Goal: Task Accomplishment & Management: Manage account settings

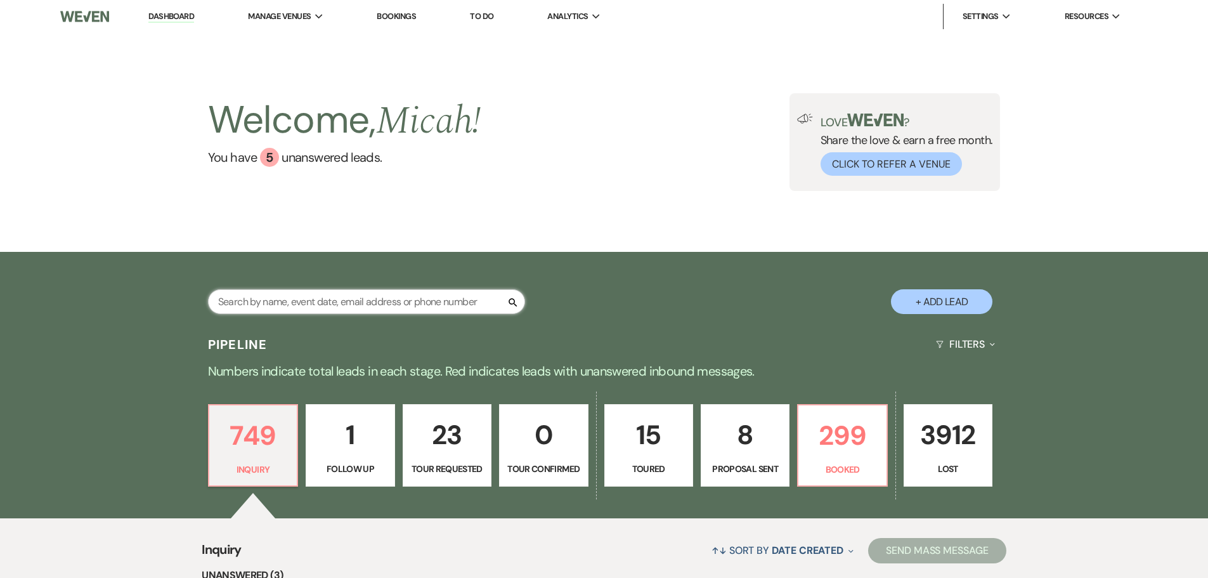
click at [340, 307] on input "text" at bounding box center [366, 301] width 317 height 25
type input "[PERSON_NAME]"
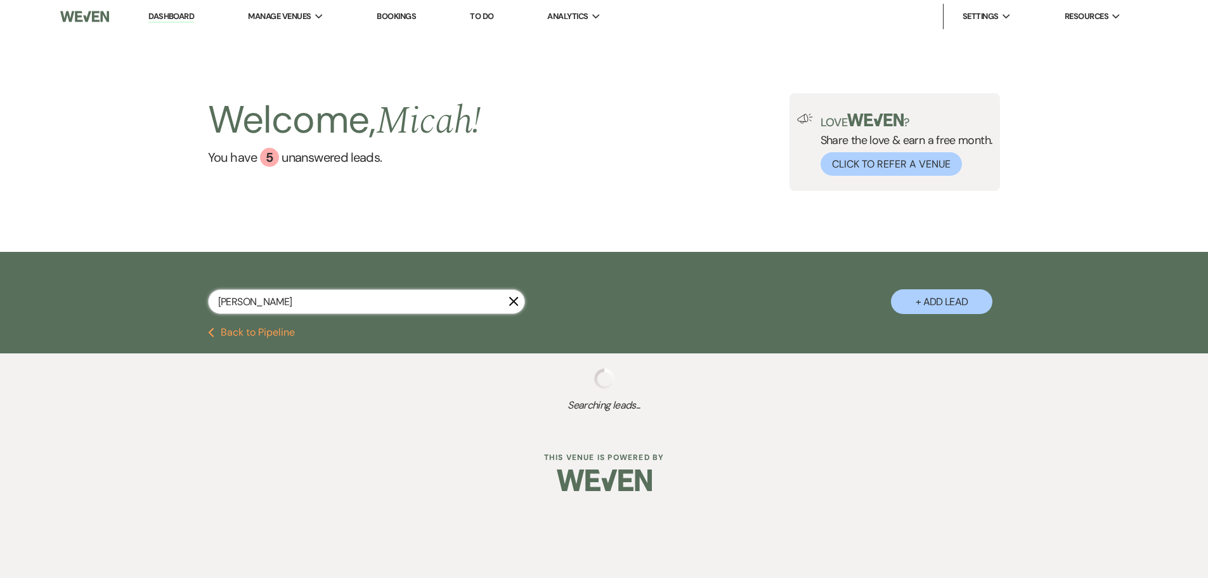
select select "6"
select select "8"
select select "4"
select select "6"
select select "8"
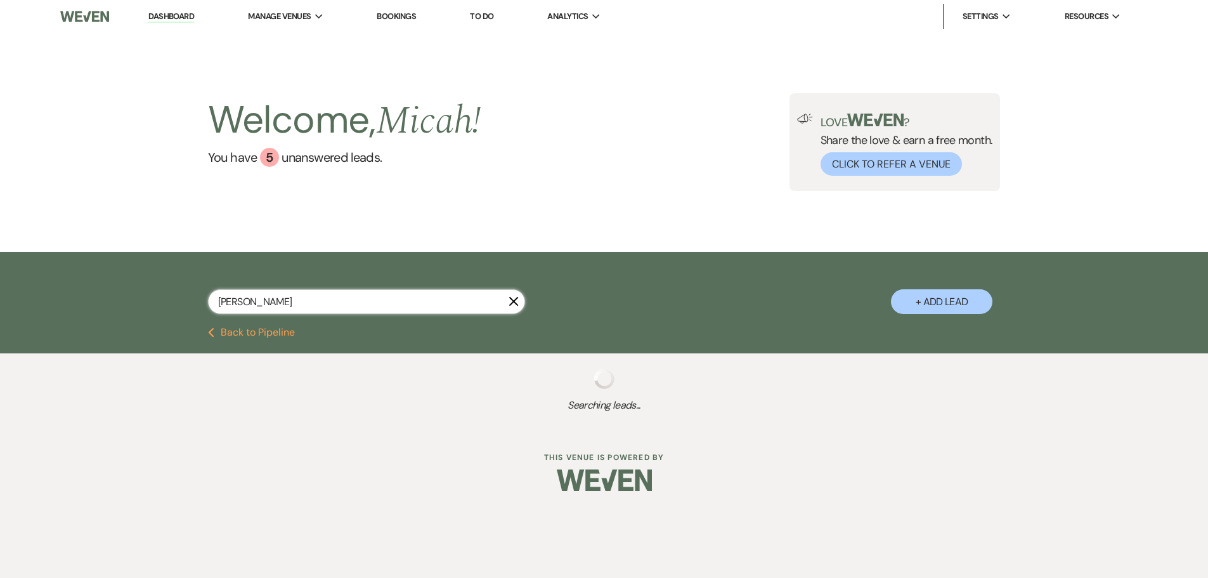
select select "5"
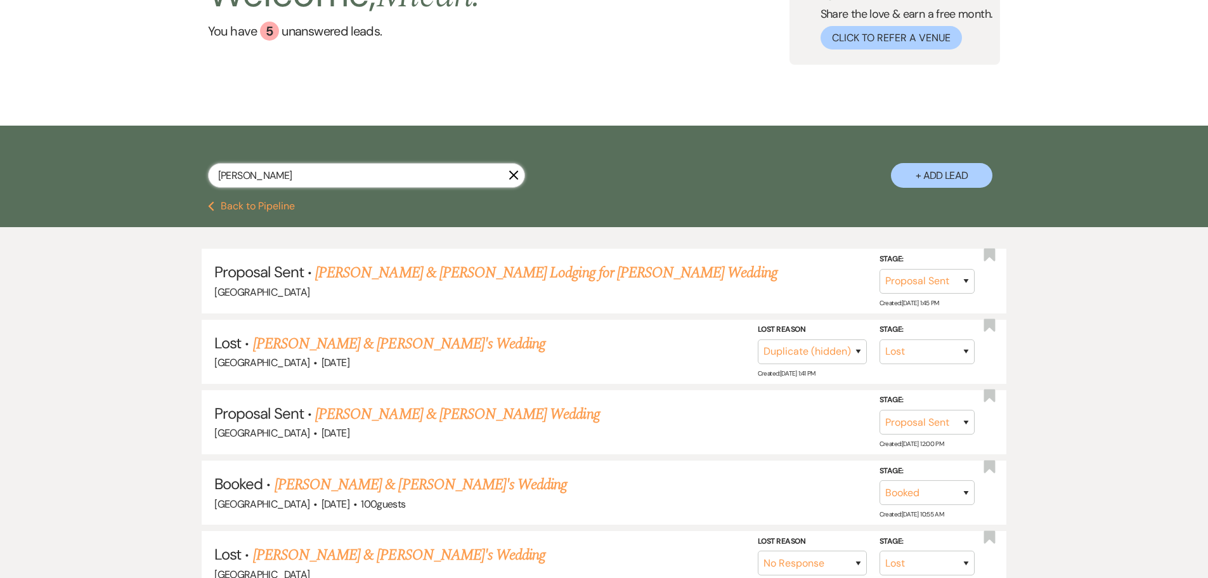
scroll to position [127, 0]
type input "[PERSON_NAME]"
click at [386, 483] on link "[PERSON_NAME] & [PERSON_NAME]'s Wedding" at bounding box center [421, 483] width 293 height 23
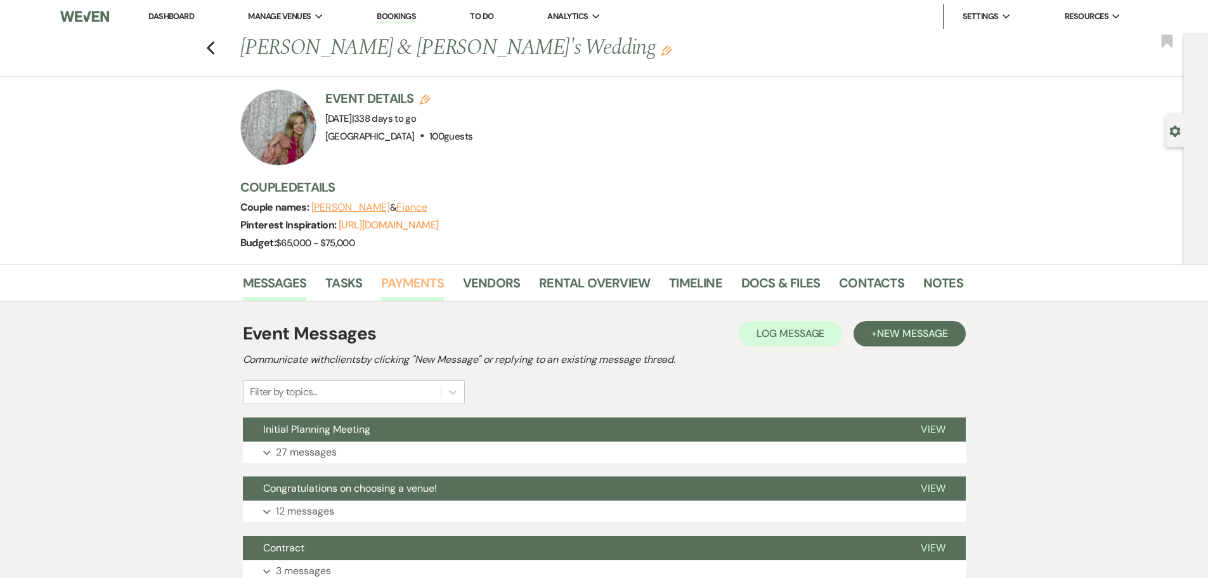
click at [425, 290] on link "Payments" at bounding box center [412, 287] width 63 height 28
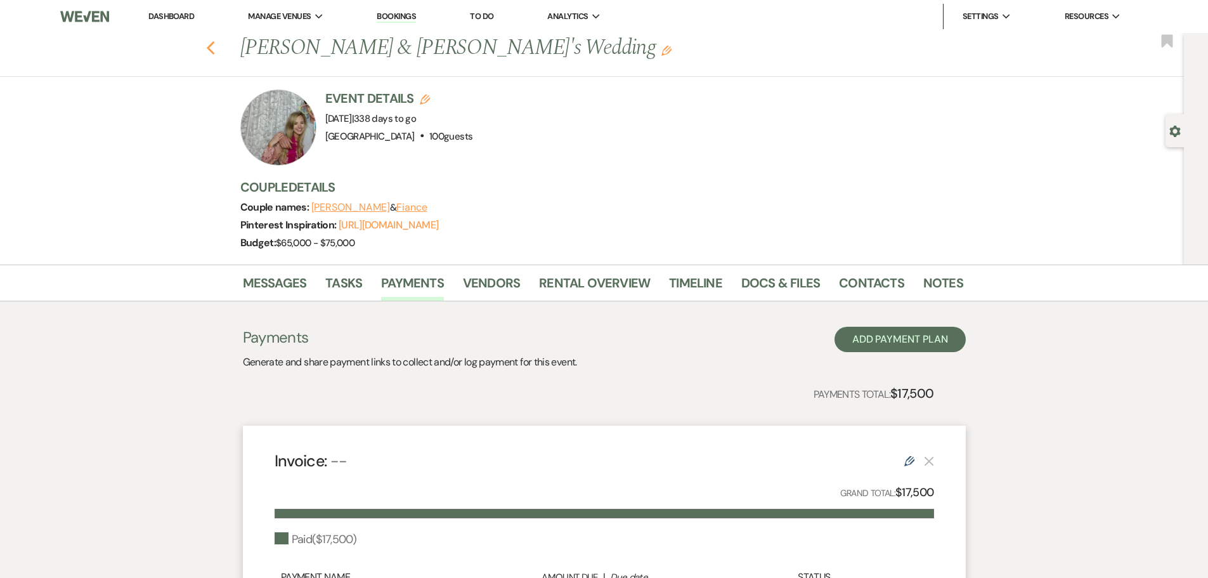
click at [214, 48] on use "button" at bounding box center [210, 48] width 8 height 14
select select "6"
select select "8"
select select "4"
select select "6"
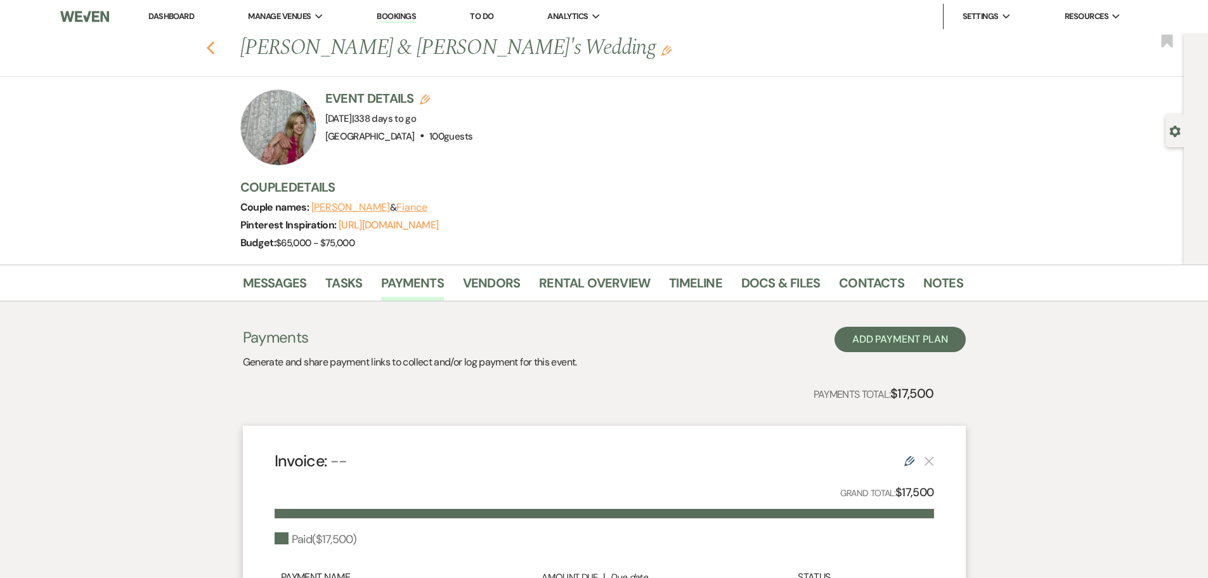
select select "8"
select select "5"
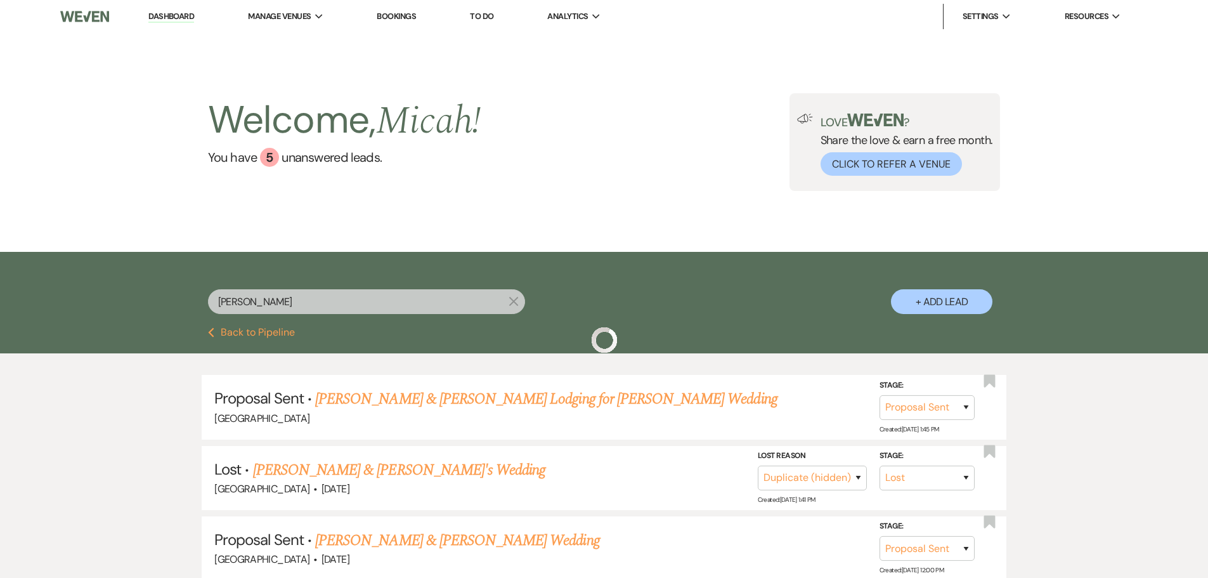
scroll to position [127, 0]
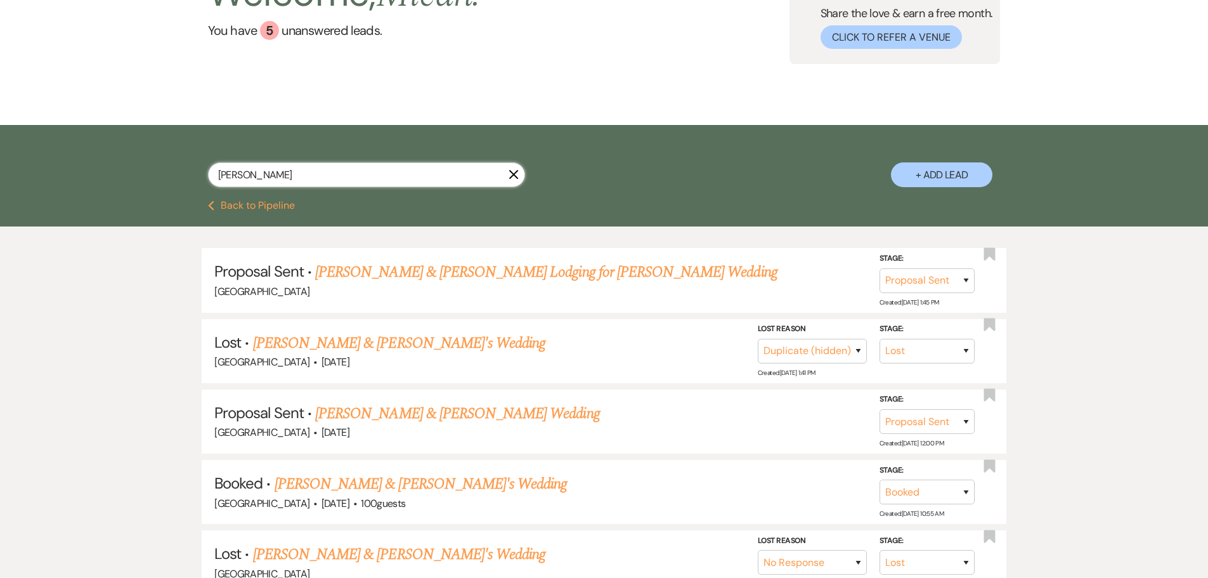
click at [264, 166] on input "[PERSON_NAME]" at bounding box center [366, 174] width 317 height 25
drag, startPoint x: 258, startPoint y: 176, endPoint x: 150, endPoint y: 192, distance: 109.0
click at [150, 192] on div "[PERSON_NAME] X + Add Lead" at bounding box center [604, 164] width 913 height 67
type input "[PERSON_NAME]"
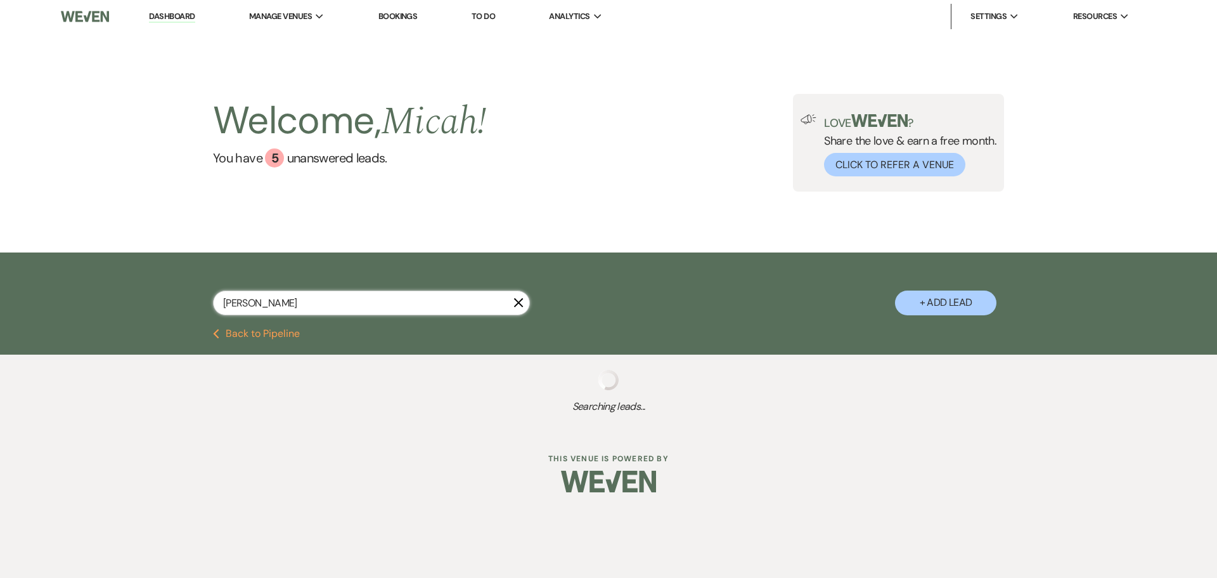
select select "8"
select select "5"
select select "8"
select select "5"
select select "8"
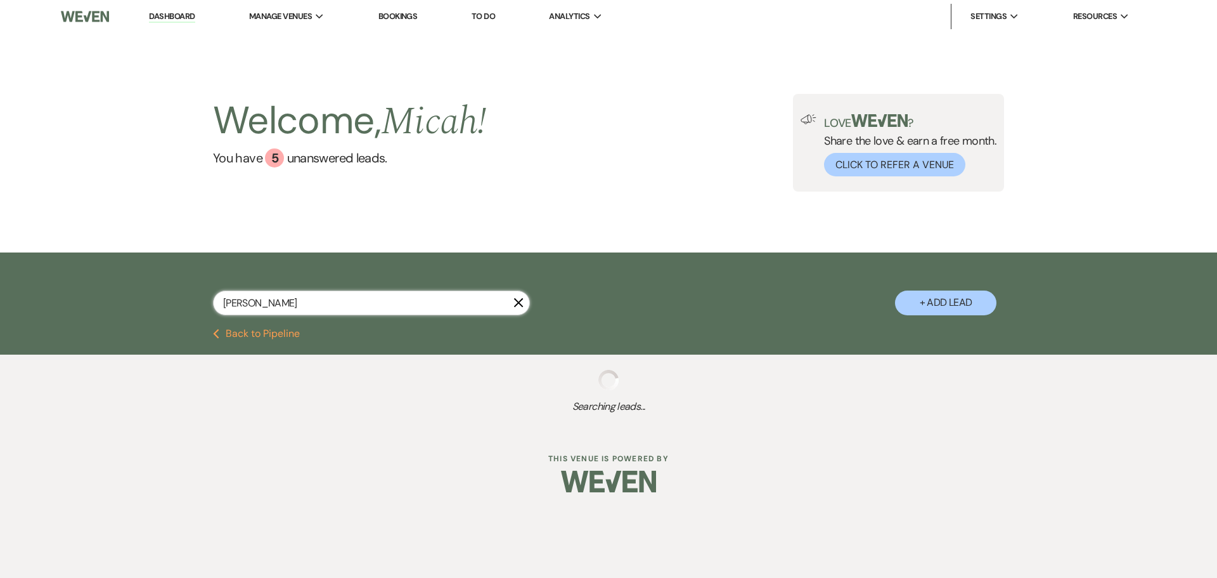
select select "5"
select select "8"
select select "5"
select select "8"
select select "5"
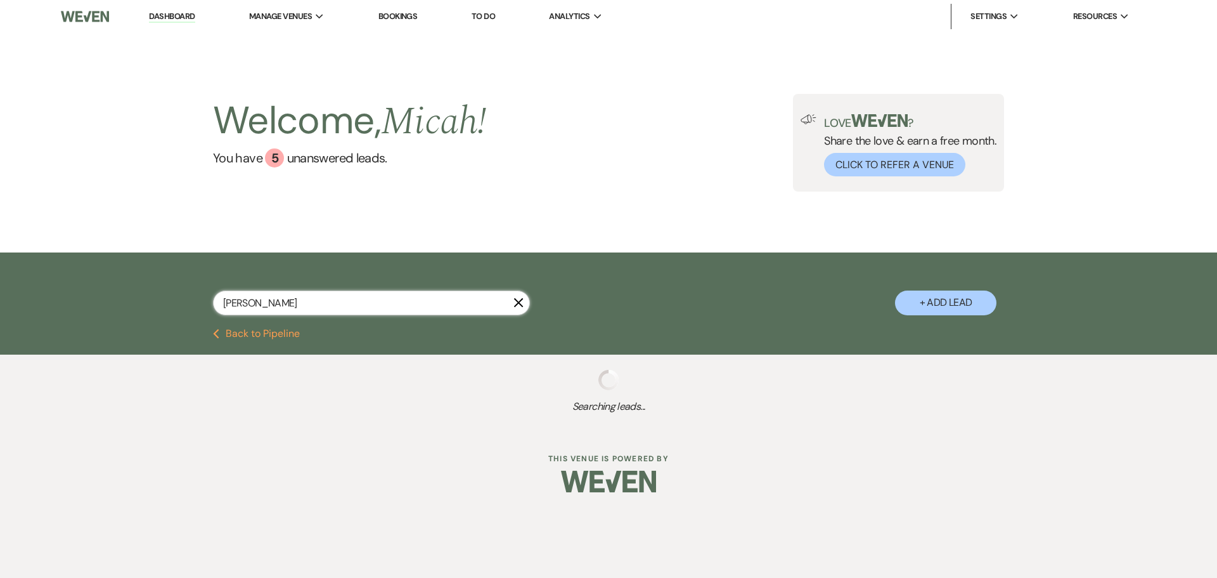
select select "8"
select select "5"
select select "8"
select select "5"
select select "8"
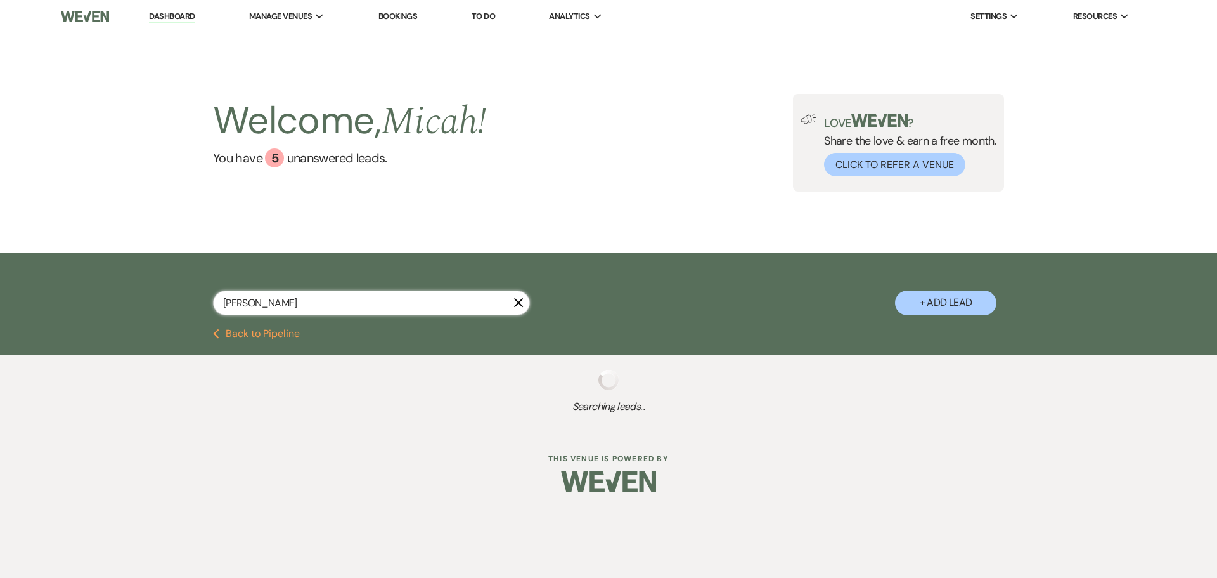
select select "5"
select select "8"
select select "5"
select select "8"
select select "5"
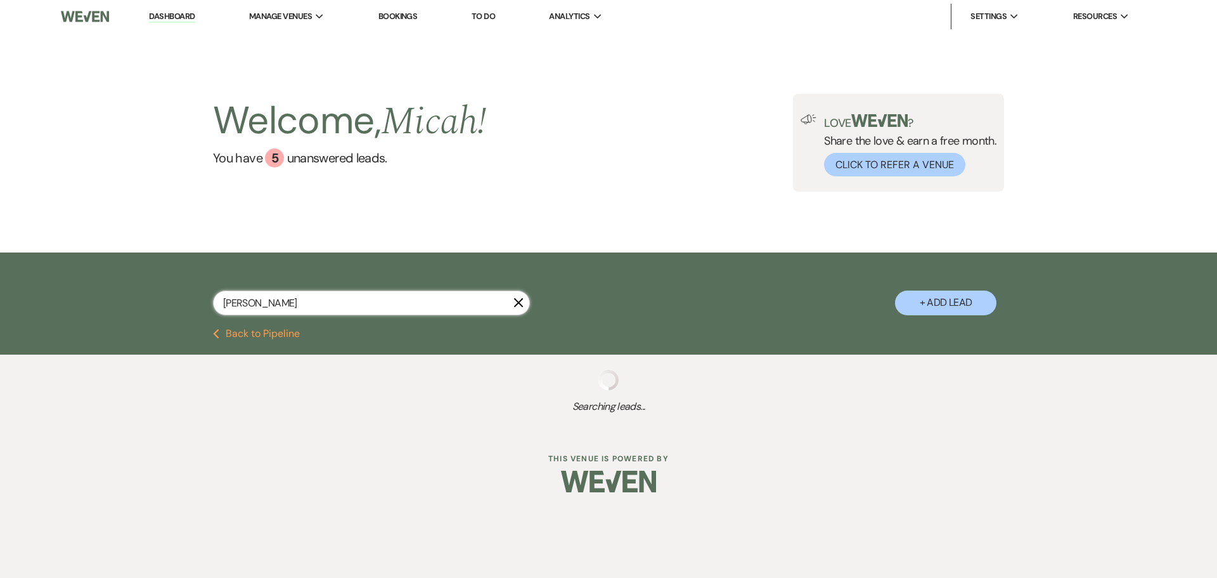
select select "8"
select select "6"
select select "8"
select select "4"
select select "8"
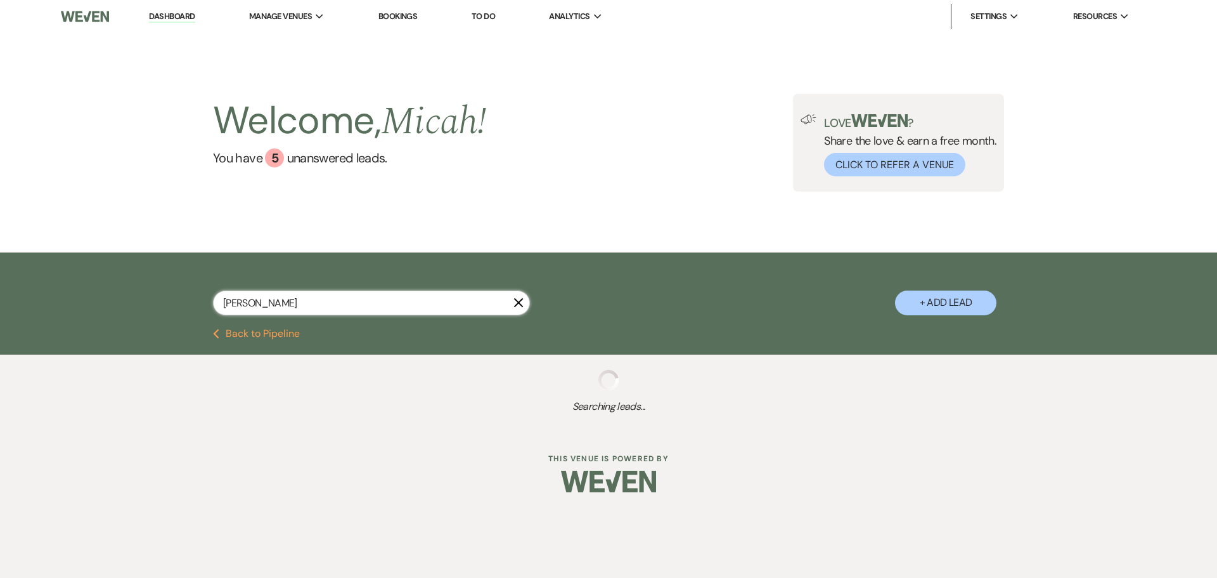
select select "5"
select select "8"
select select "5"
select select "8"
select select "5"
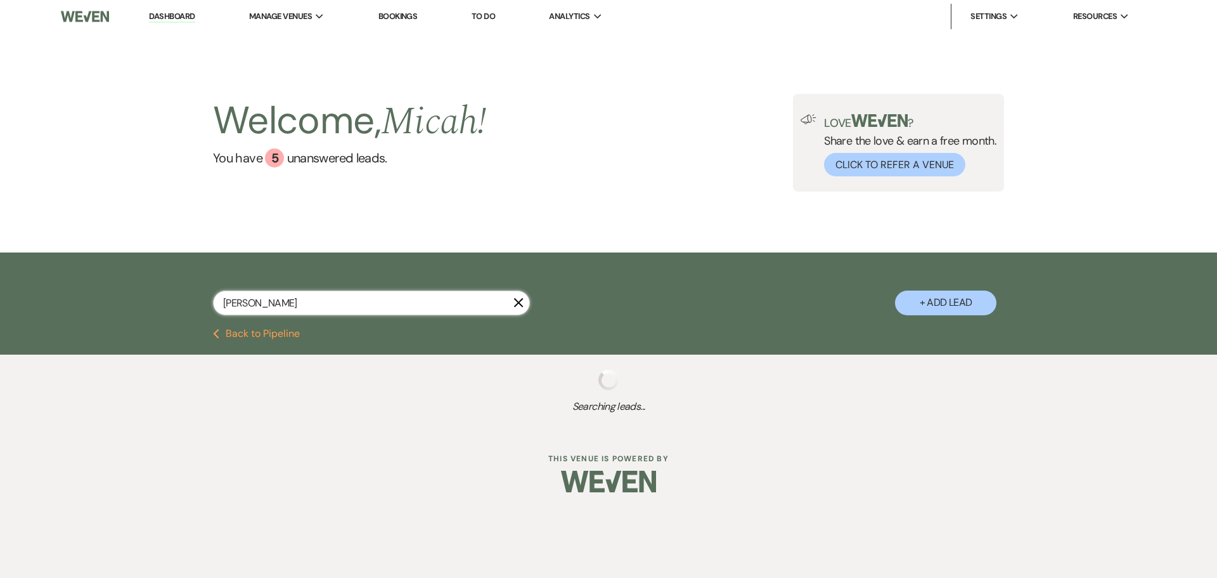
select select "8"
select select "5"
select select "8"
select select "5"
select select "8"
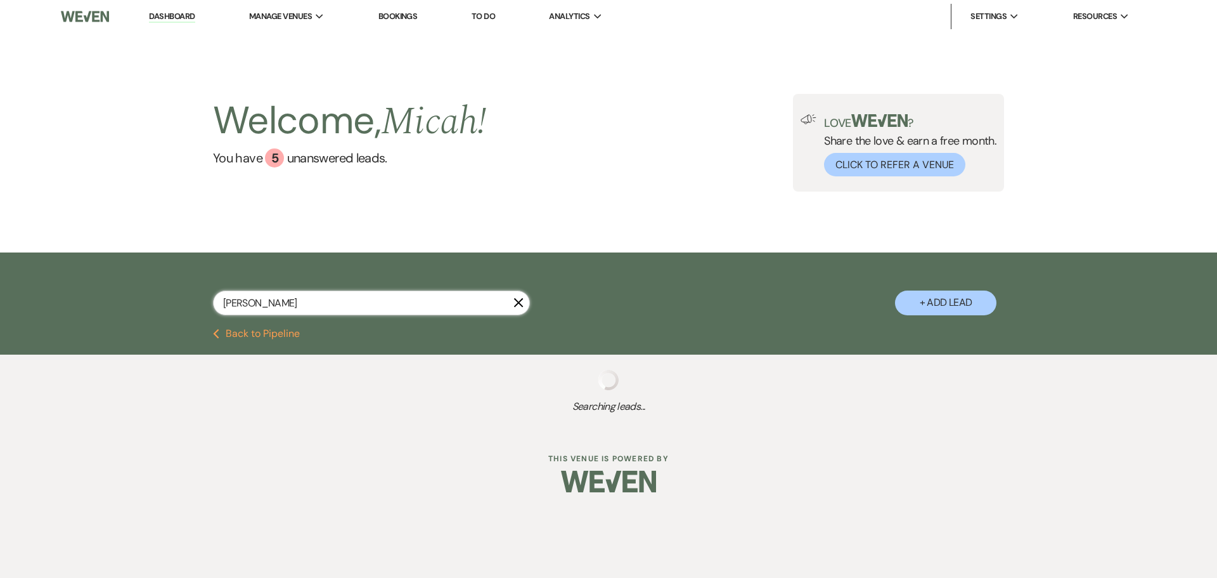
select select "8"
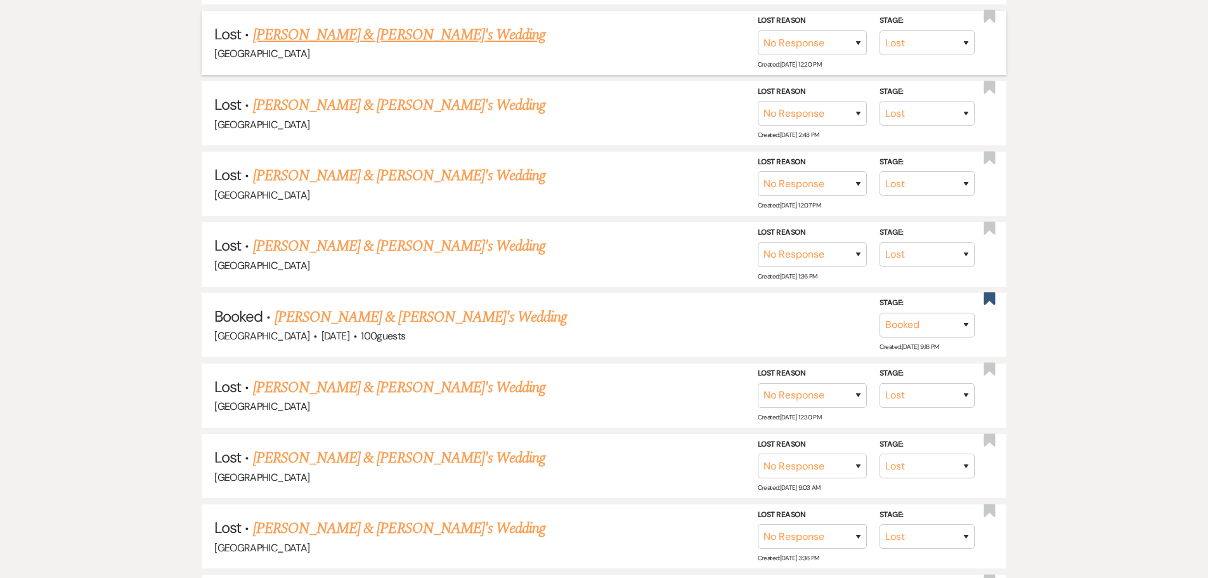
scroll to position [507, 0]
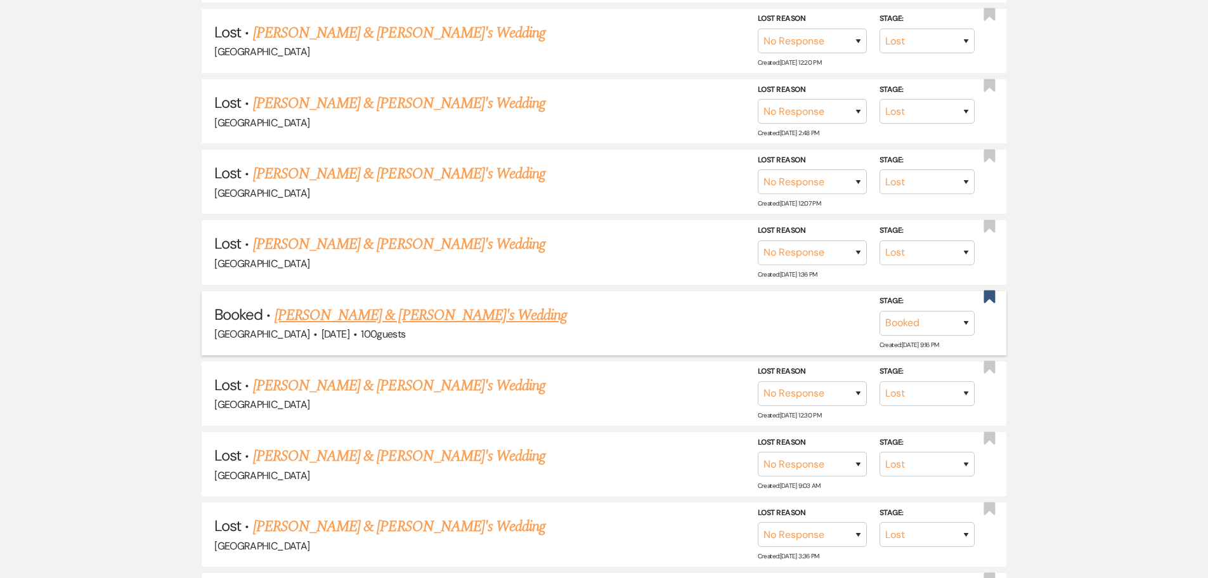
type input "[PERSON_NAME]"
click at [381, 321] on link "[PERSON_NAME] & [PERSON_NAME]'s Wedding" at bounding box center [421, 315] width 293 height 23
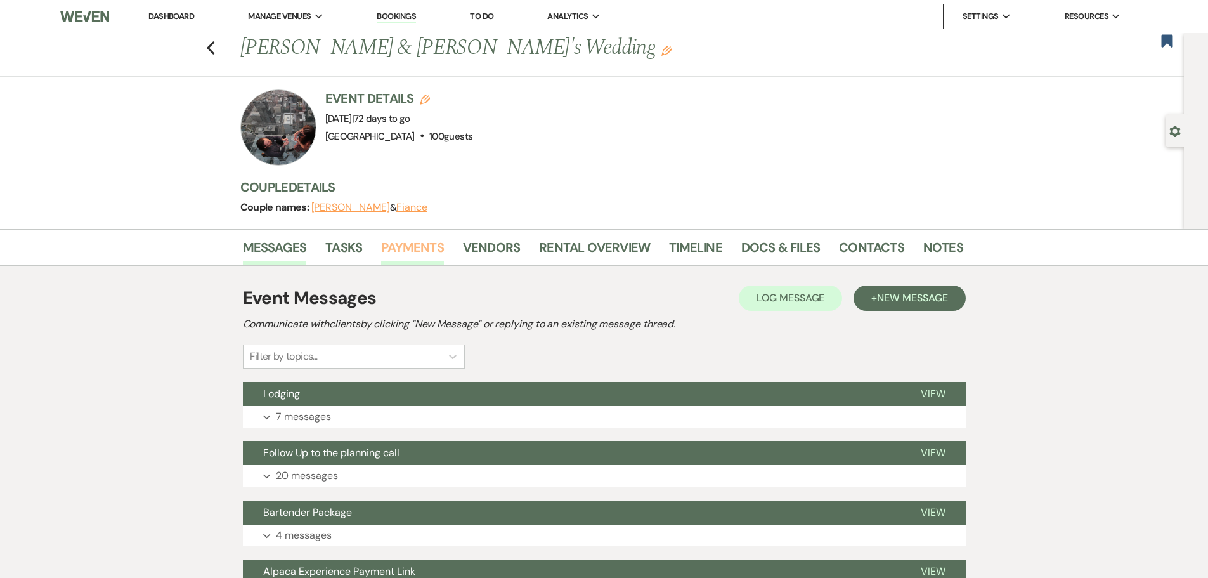
click at [421, 251] on link "Payments" at bounding box center [412, 251] width 63 height 28
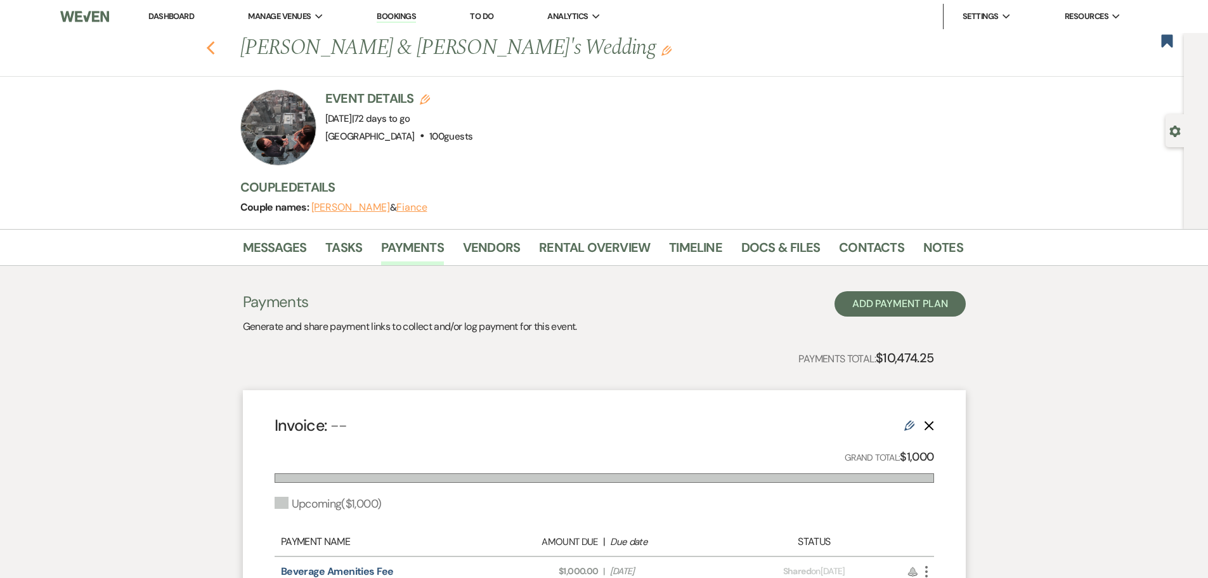
drag, startPoint x: 204, startPoint y: 42, endPoint x: 211, endPoint y: 44, distance: 7.1
click at [207, 42] on div "Previous [PERSON_NAME] & [PERSON_NAME]'s Wedding Edit Bookmark" at bounding box center [589, 55] width 1190 height 44
click at [211, 44] on icon "Previous" at bounding box center [211, 48] width 10 height 15
select select "8"
select select "5"
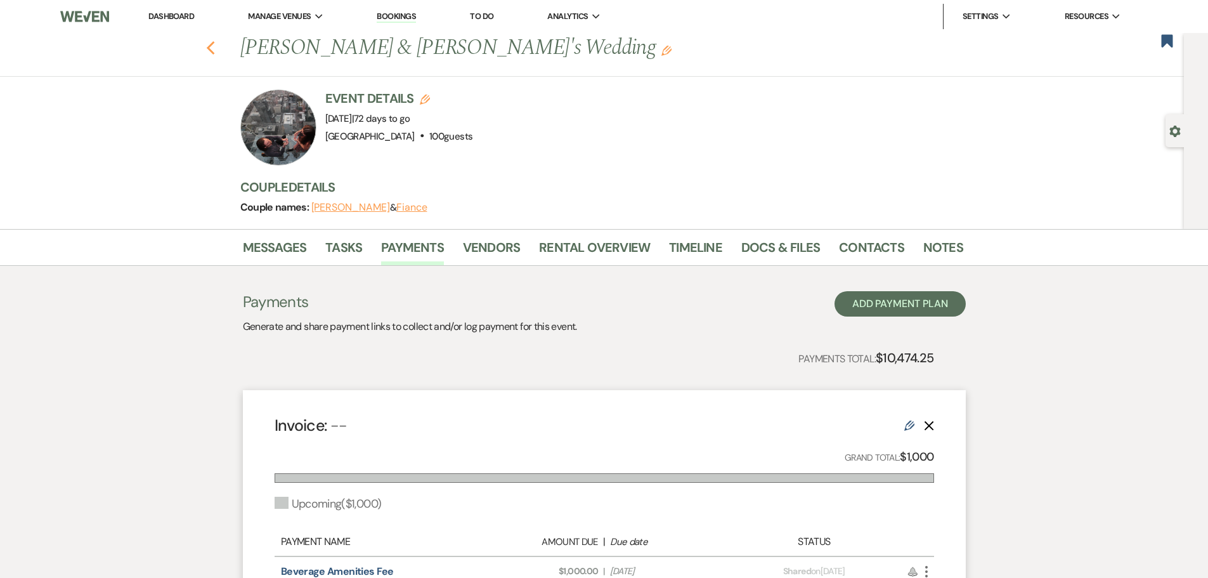
select select "8"
select select "5"
select select "8"
select select "5"
select select "8"
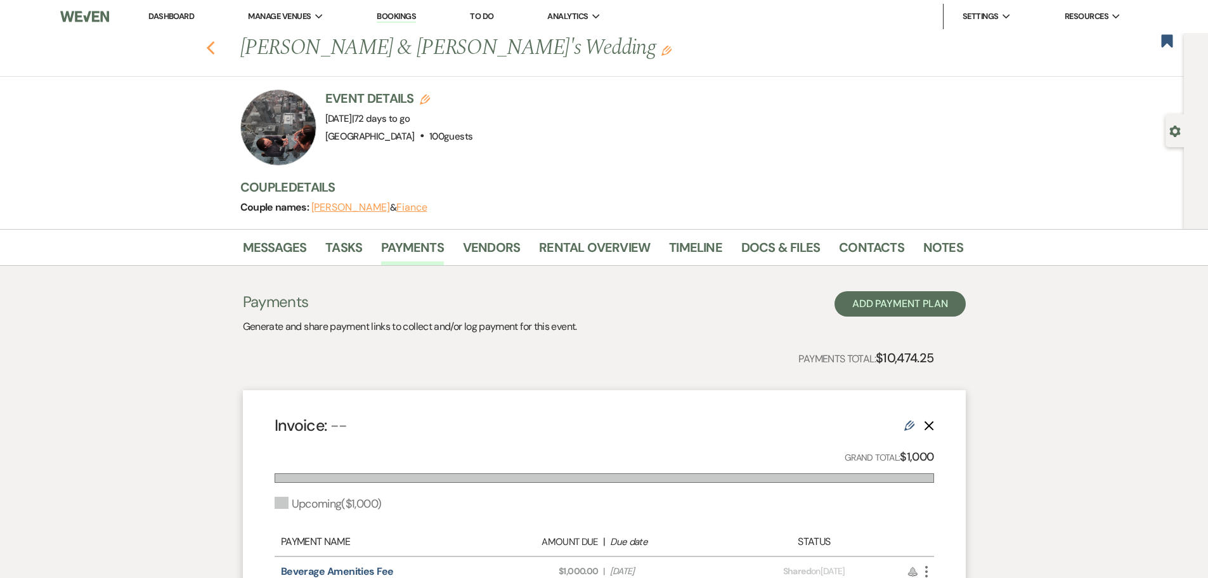
select select "5"
select select "8"
select select "5"
select select "8"
select select "5"
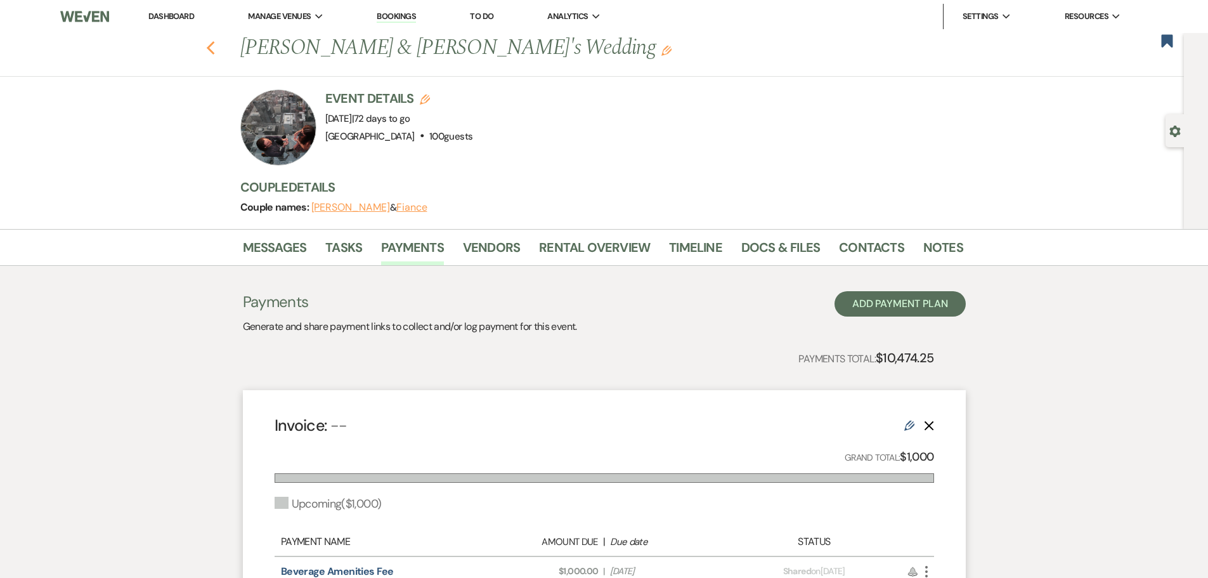
select select "8"
select select "5"
select select "8"
select select "5"
select select "8"
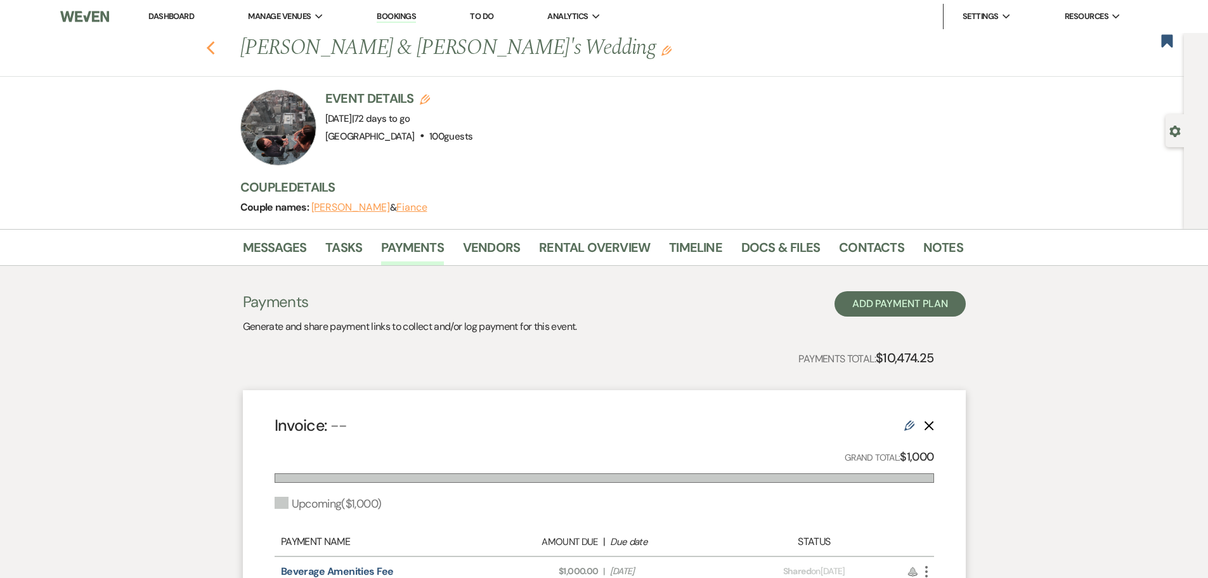
select select "5"
select select "8"
select select "5"
select select "8"
select select "6"
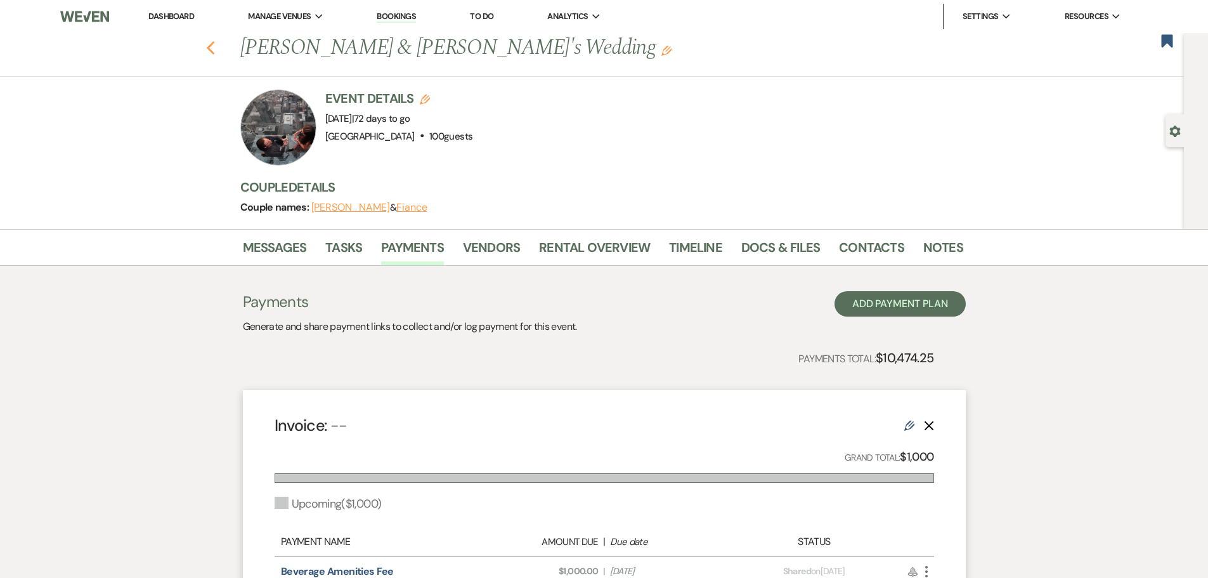
select select "8"
select select "4"
select select "8"
select select "5"
select select "8"
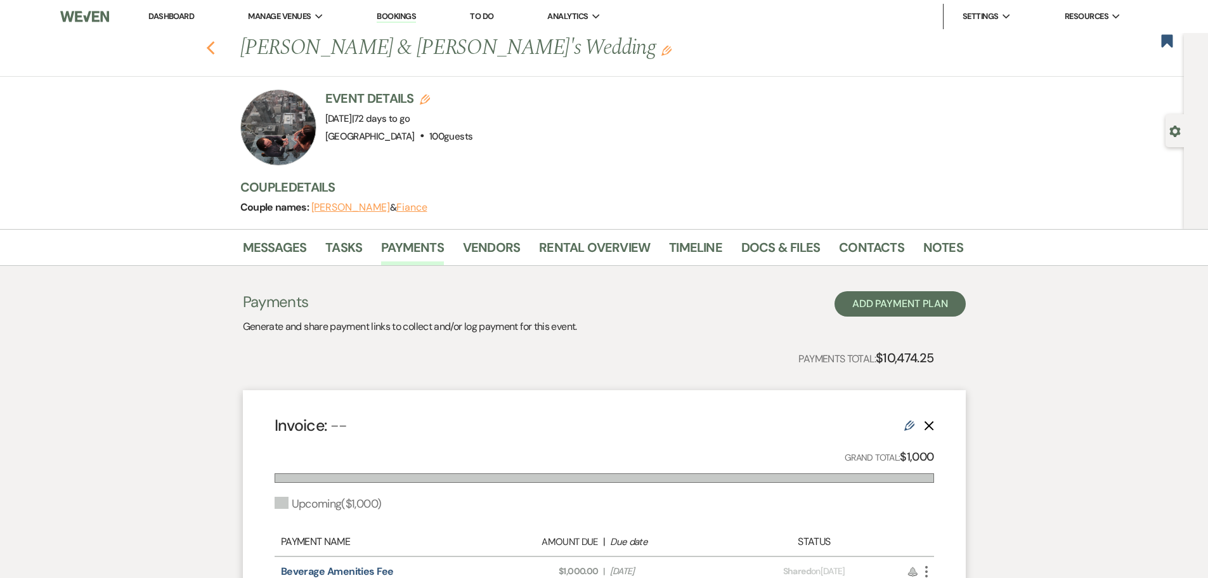
select select "5"
select select "8"
select select "5"
select select "8"
select select "5"
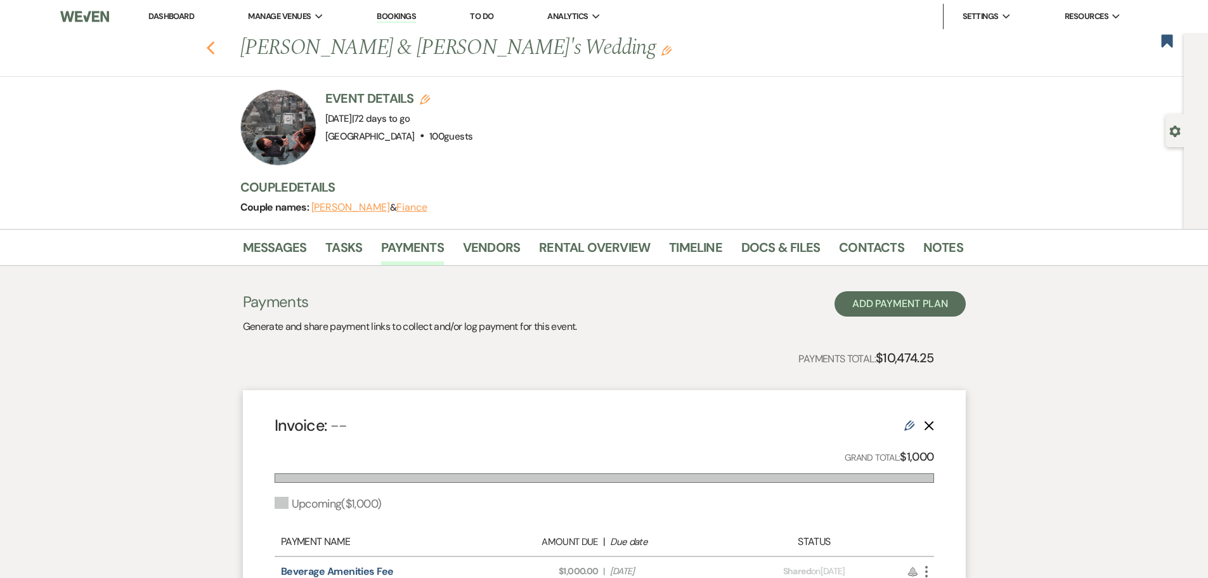
select select "8"
select select "5"
select select "8"
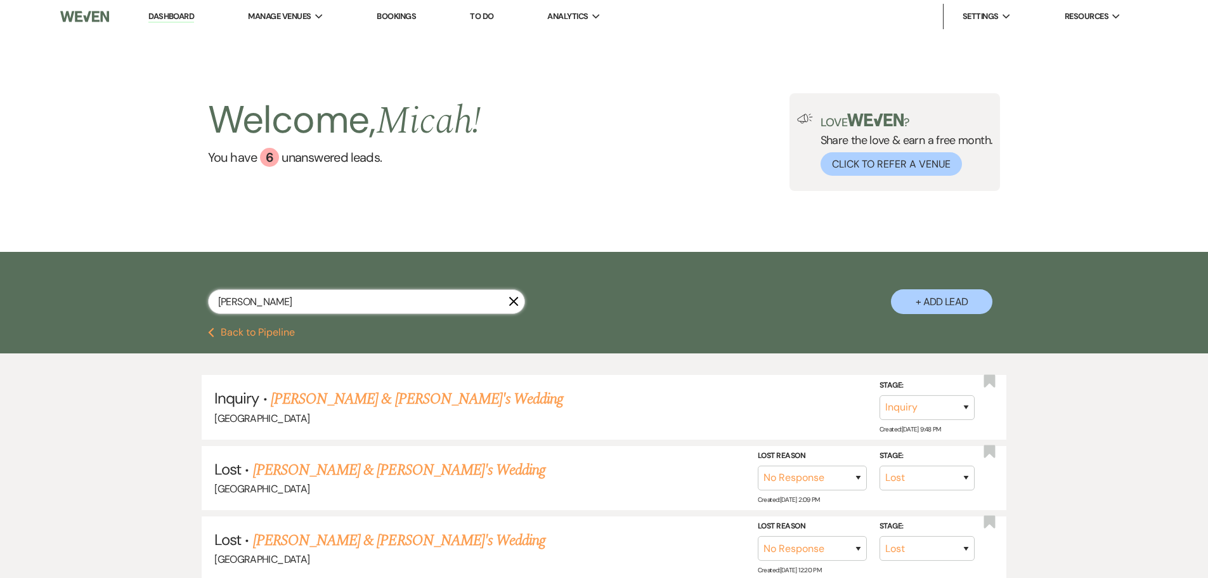
drag, startPoint x: 266, startPoint y: 296, endPoint x: 115, endPoint y: 299, distance: 150.9
click at [115, 299] on div "[PERSON_NAME] X + Add Lead" at bounding box center [604, 290] width 1208 height 76
type input "maddie"
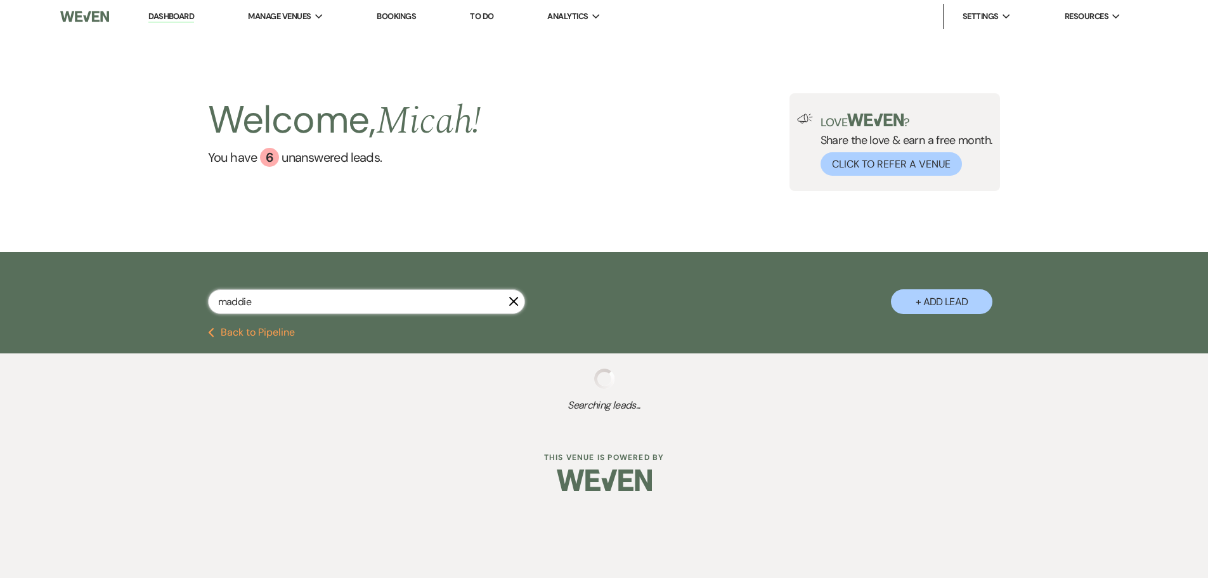
select select "8"
select select "5"
select select "8"
select select "5"
select select "8"
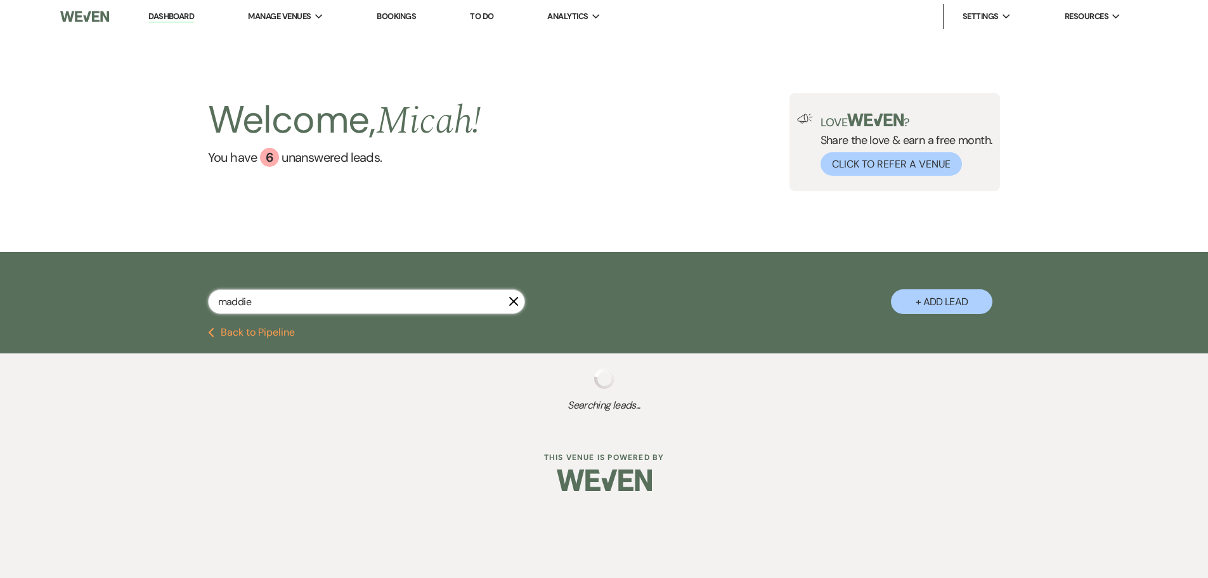
select select "7"
select select "8"
select select "5"
select select "8"
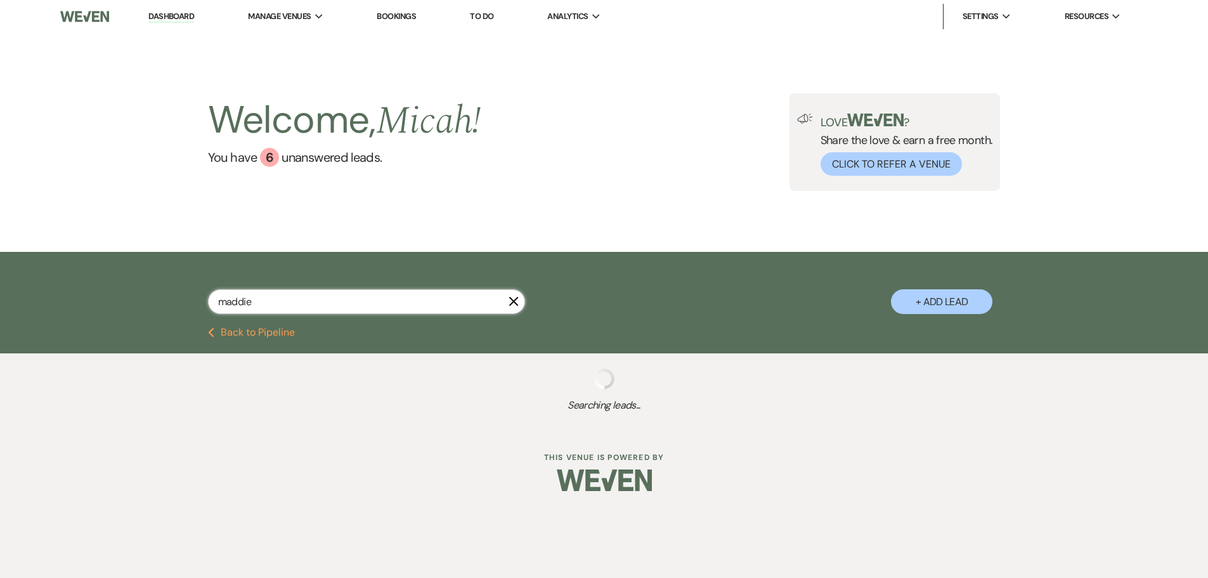
select select "5"
select select "8"
select select "5"
select select "8"
select select "5"
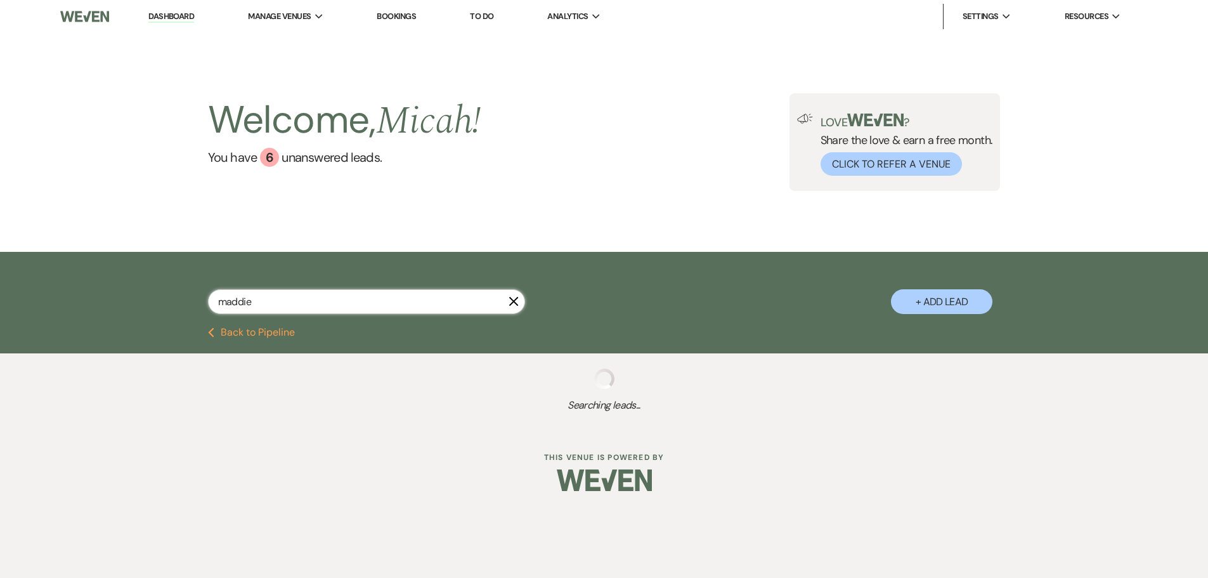
select select "8"
select select "5"
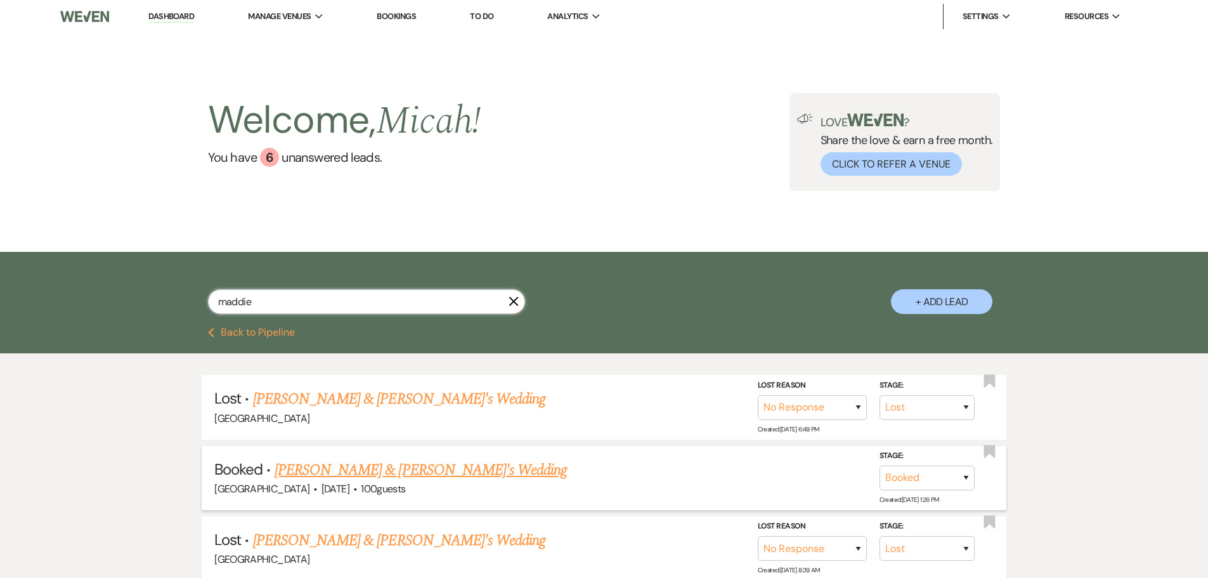
type input "maddie"
click at [414, 467] on link "[PERSON_NAME] & [PERSON_NAME]'s Wedding" at bounding box center [421, 469] width 293 height 23
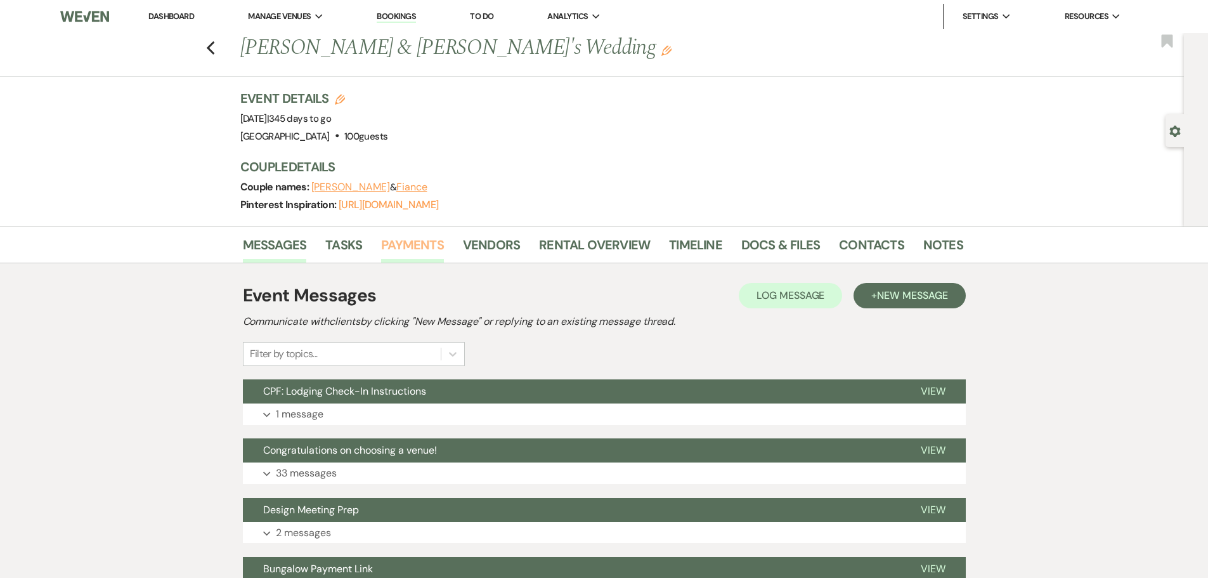
click at [417, 252] on link "Payments" at bounding box center [412, 249] width 63 height 28
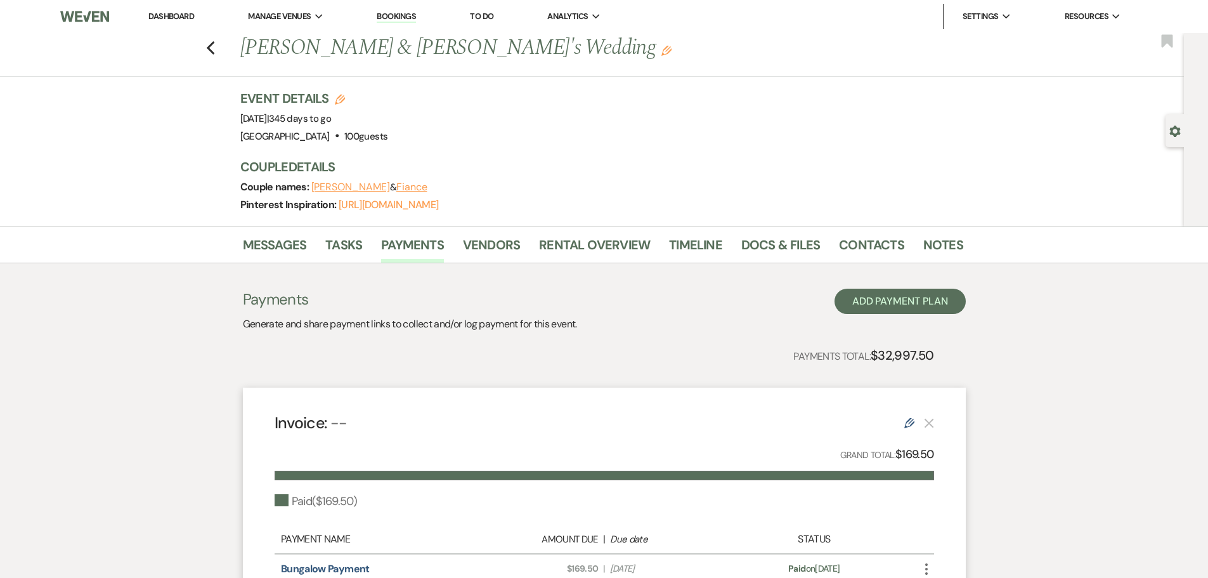
click at [222, 48] on div "Previous [PERSON_NAME] & [PERSON_NAME]'s Wedding Edit Bookmark" at bounding box center [589, 55] width 1190 height 44
click at [216, 48] on icon "Previous" at bounding box center [211, 48] width 10 height 15
select select "8"
select select "5"
select select "8"
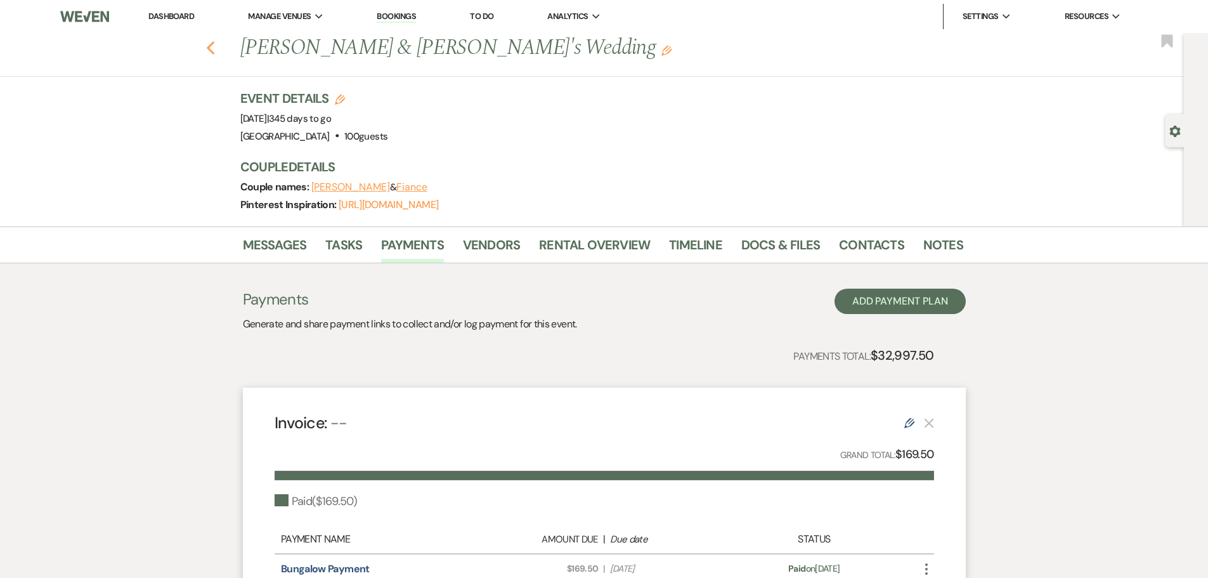
select select "5"
select select "8"
select select "7"
select select "8"
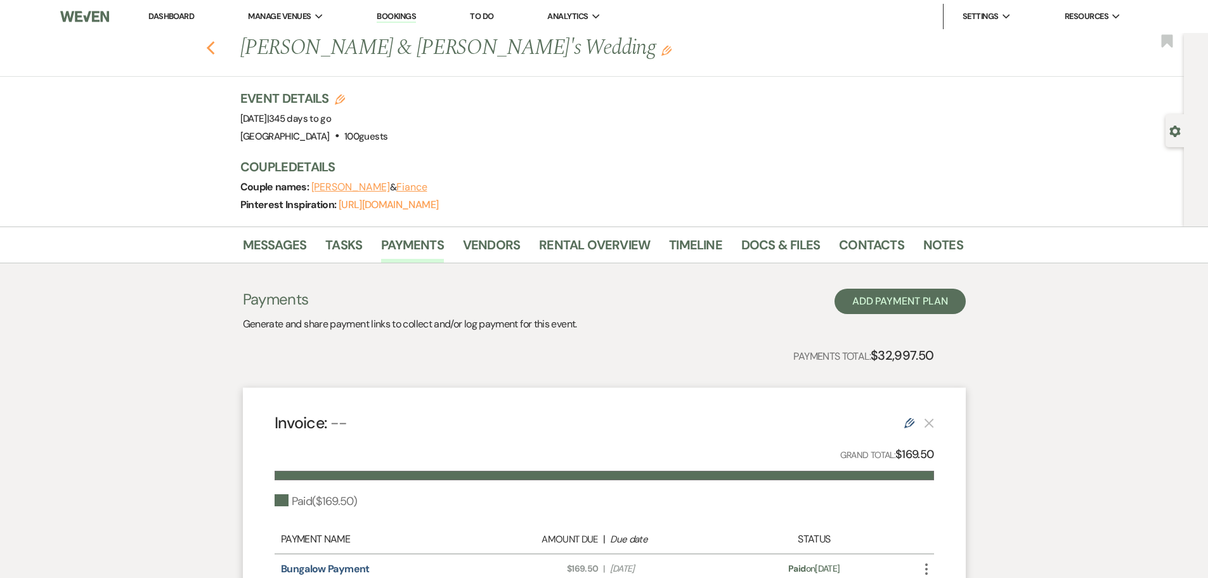
select select "5"
select select "8"
select select "5"
select select "8"
select select "5"
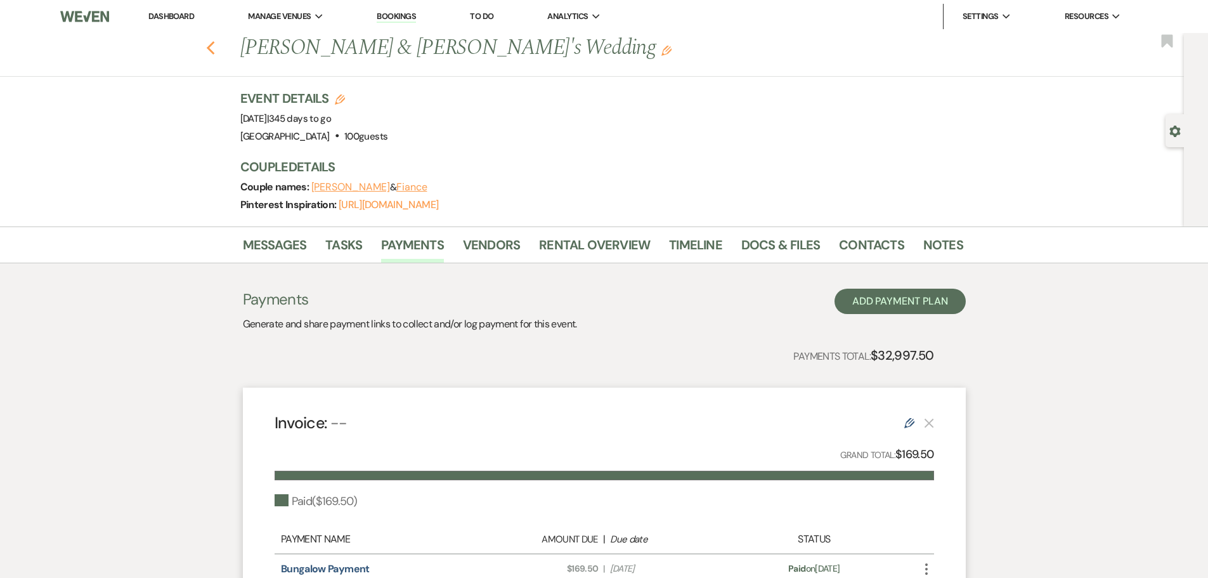
select select "8"
select select "5"
select select "8"
select select "5"
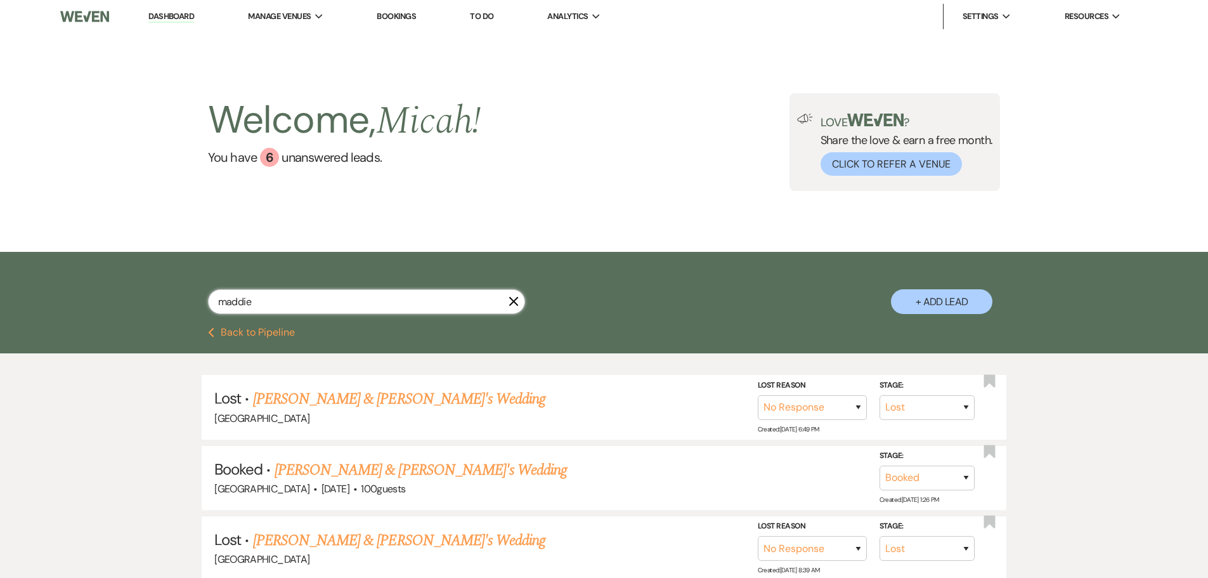
drag, startPoint x: 295, startPoint y: 299, endPoint x: 165, endPoint y: 299, distance: 130.6
click at [165, 299] on div "maddie X + Add Lead" at bounding box center [604, 291] width 913 height 67
type input "[PERSON_NAME]"
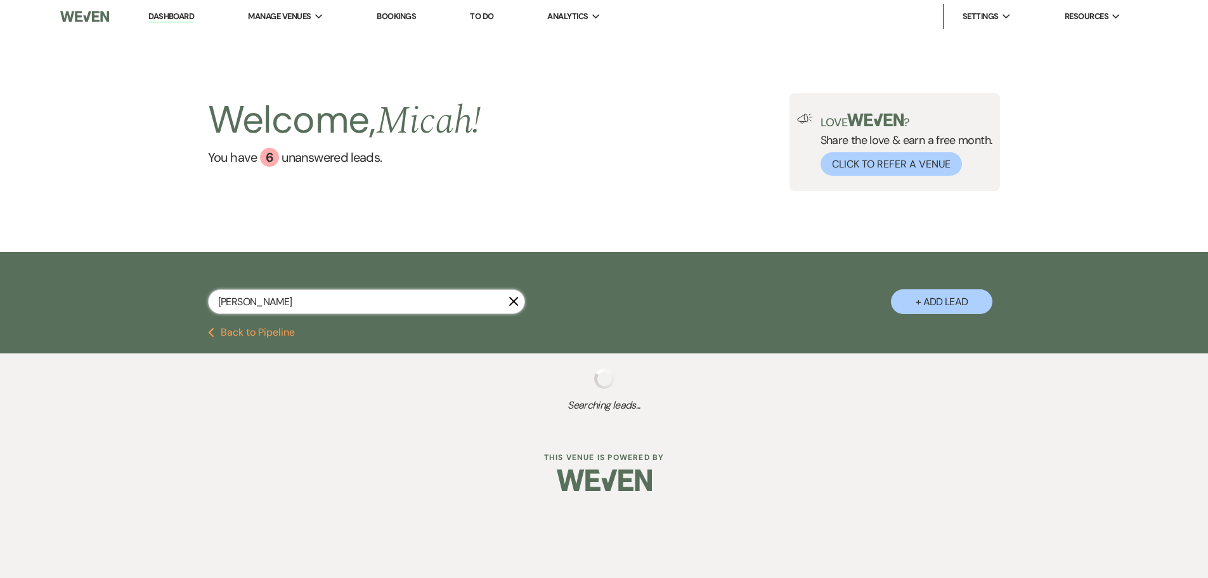
select select "8"
select select "3"
select select "8"
select select "5"
select select "8"
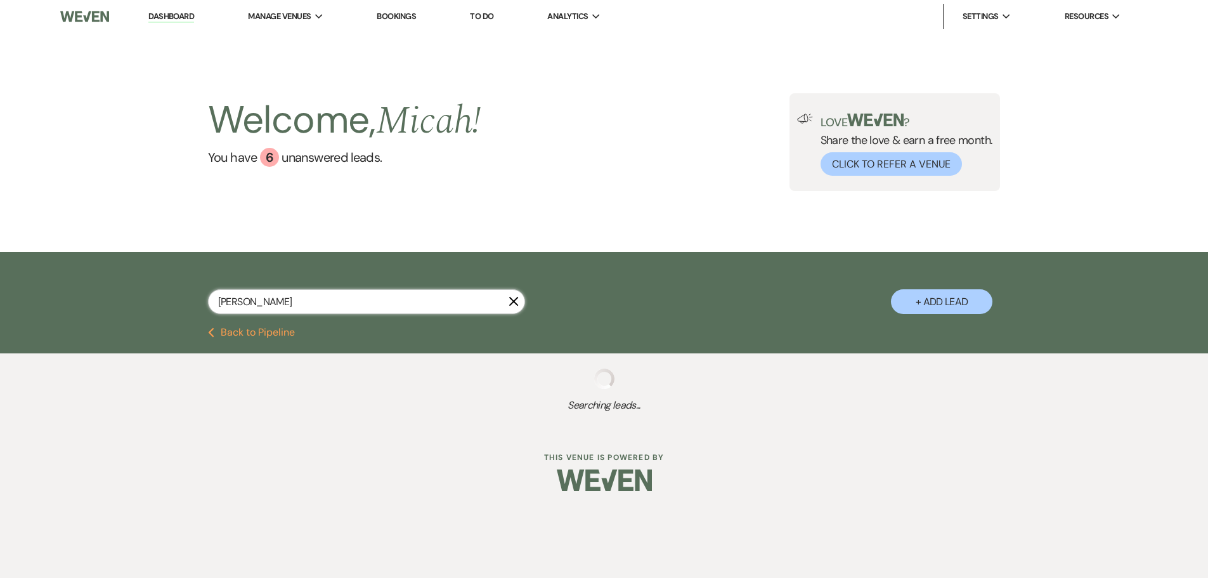
select select "5"
select select "8"
select select "5"
select select "8"
select select "5"
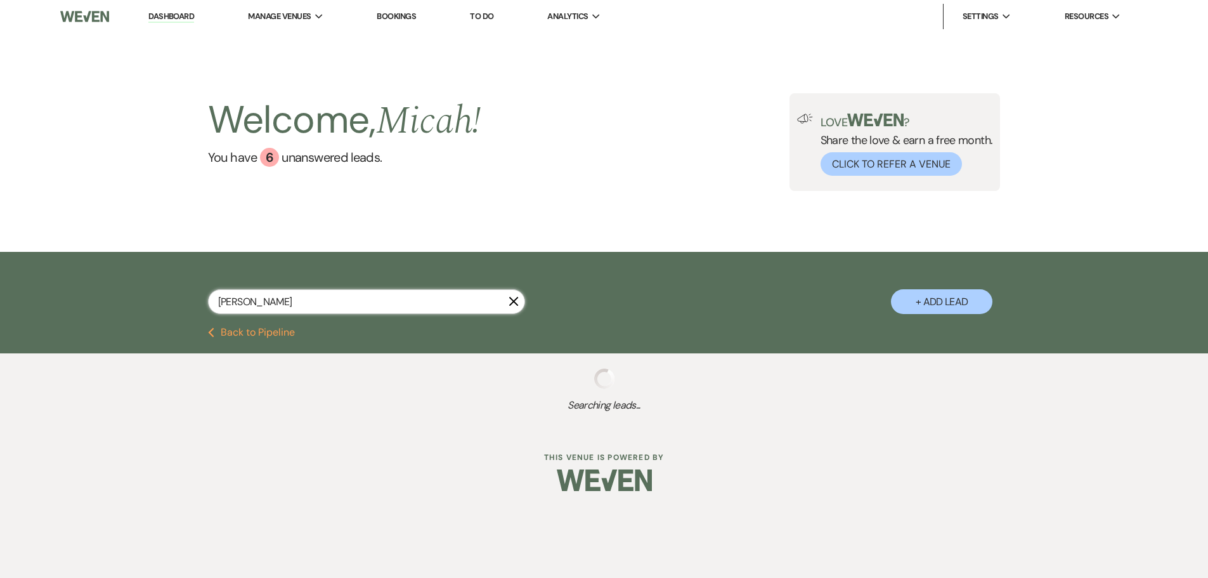
select select "8"
select select "5"
select select "8"
select select "5"
select select "8"
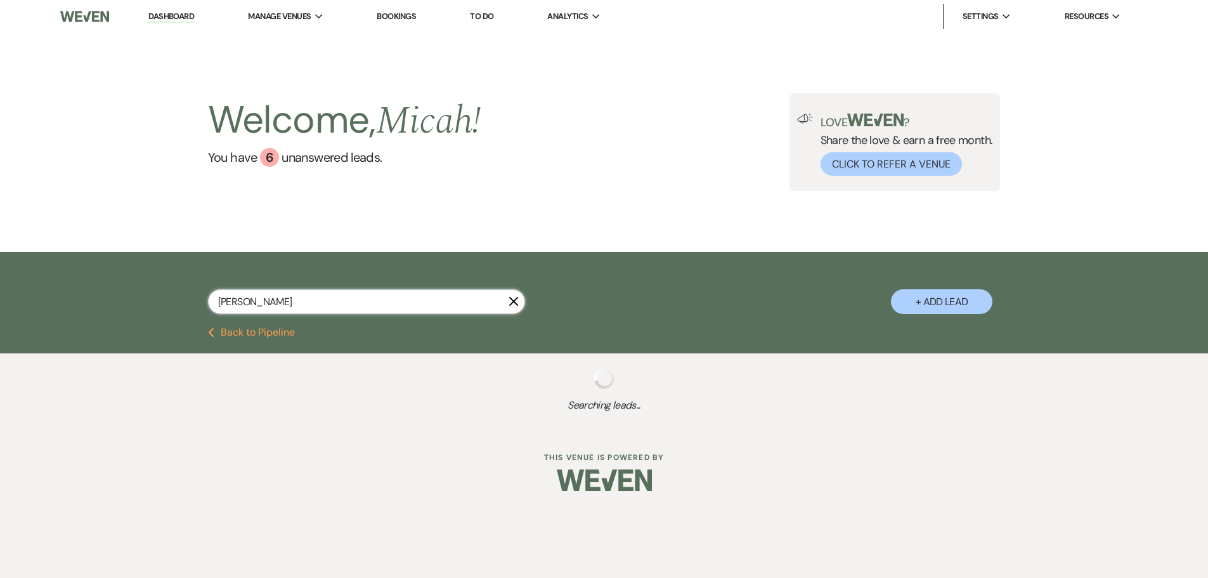
select select "5"
select select "8"
select select "5"
select select "8"
select select "6"
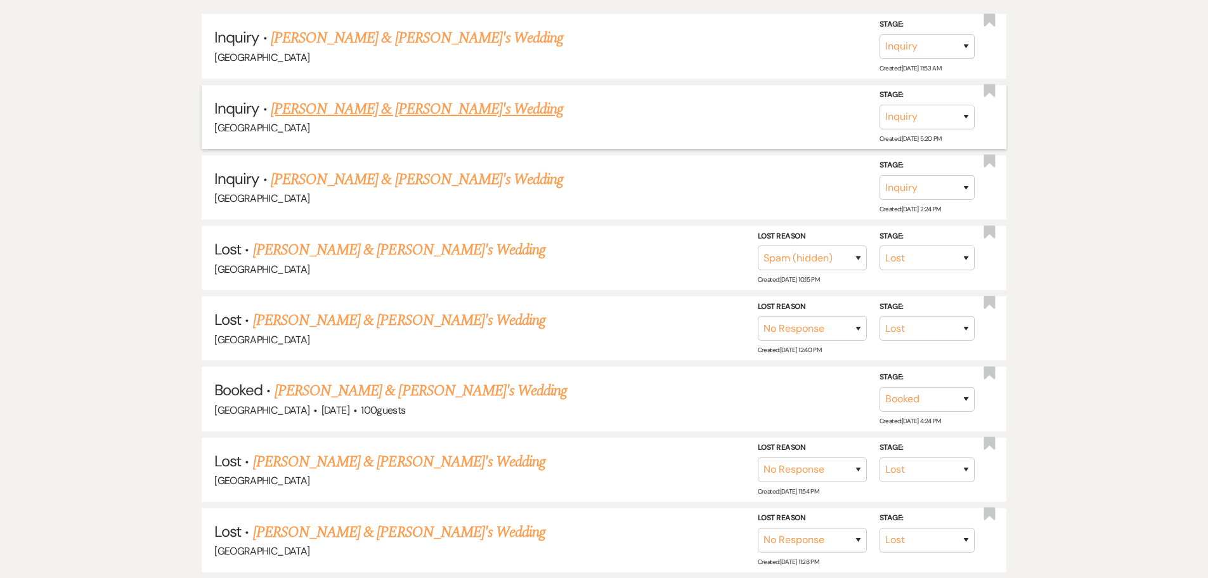
scroll to position [380, 0]
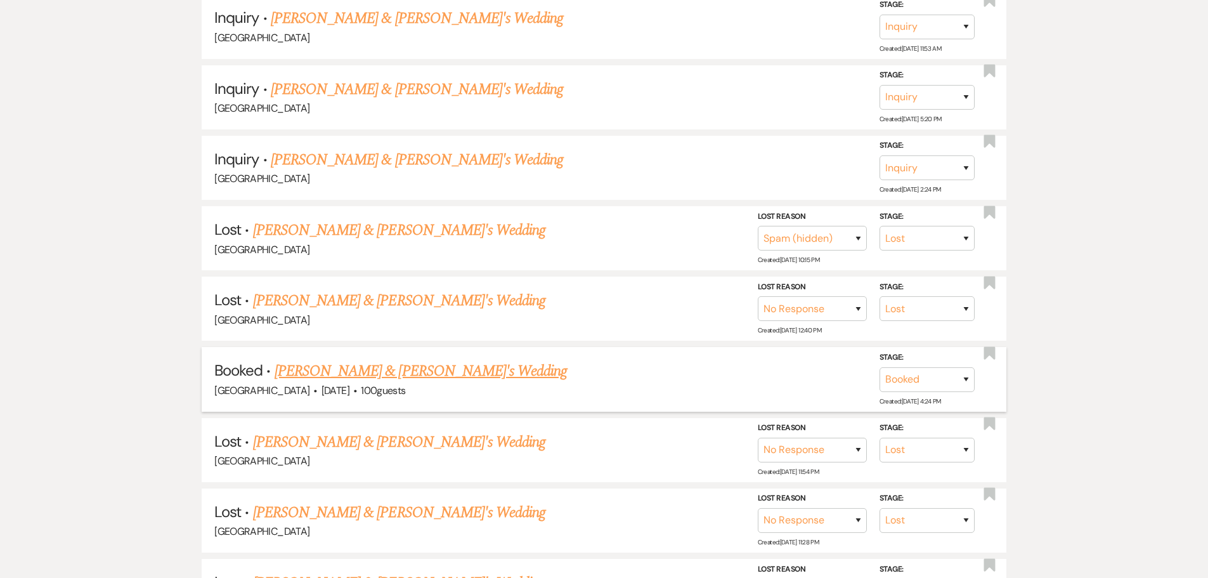
type input "[PERSON_NAME]"
click at [384, 365] on link "[PERSON_NAME] & [PERSON_NAME]'s Wedding" at bounding box center [421, 371] width 293 height 23
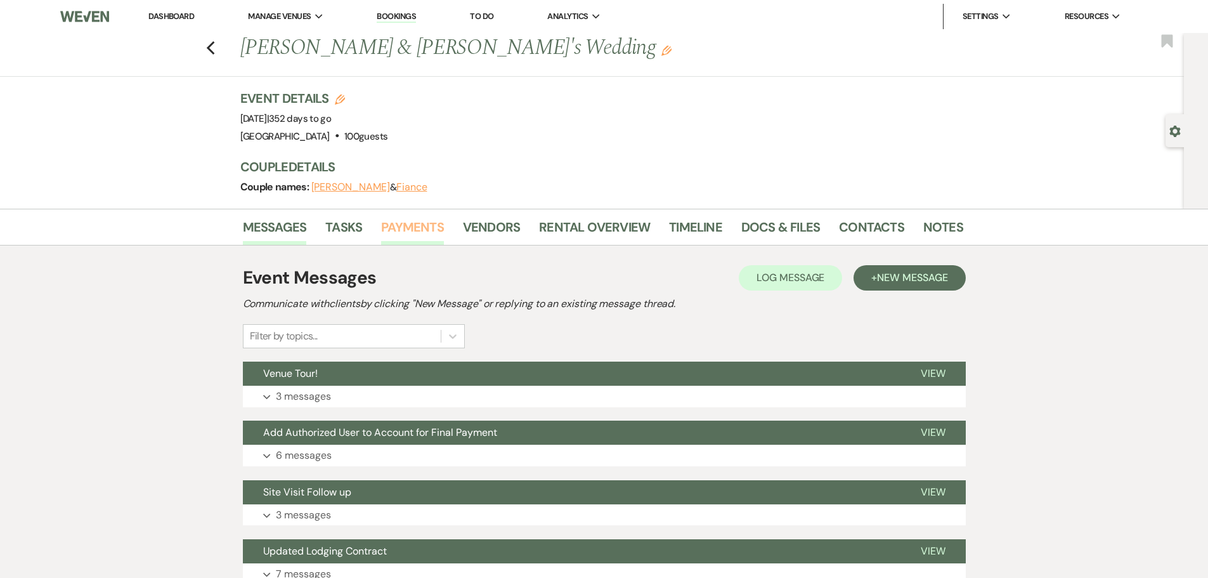
click at [413, 225] on link "Payments" at bounding box center [412, 231] width 63 height 28
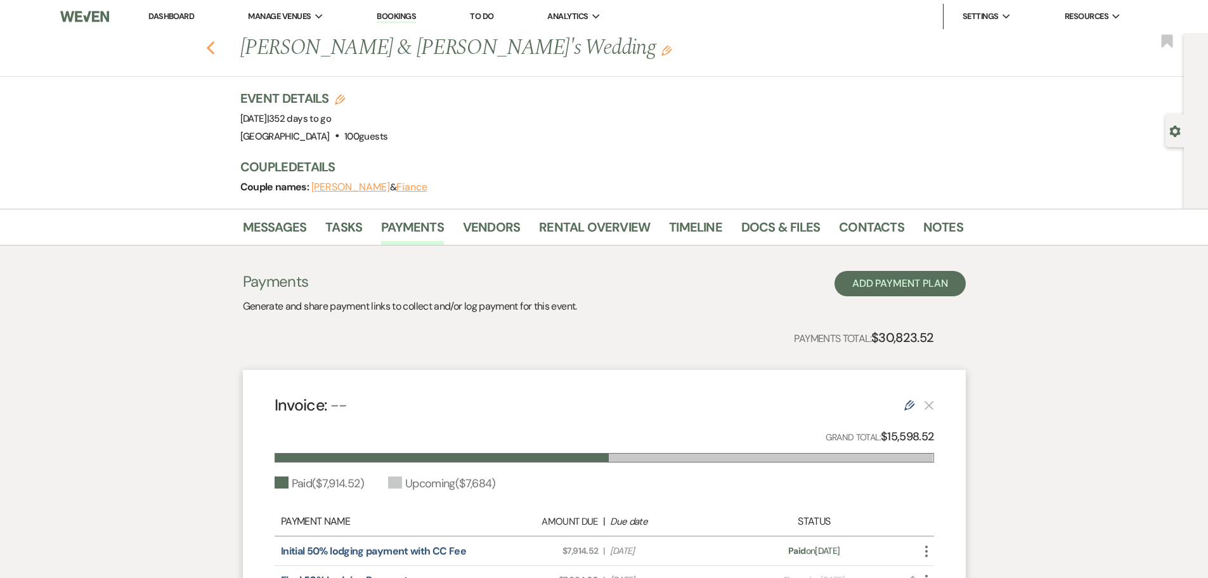
click at [216, 46] on icon "Previous" at bounding box center [211, 48] width 10 height 15
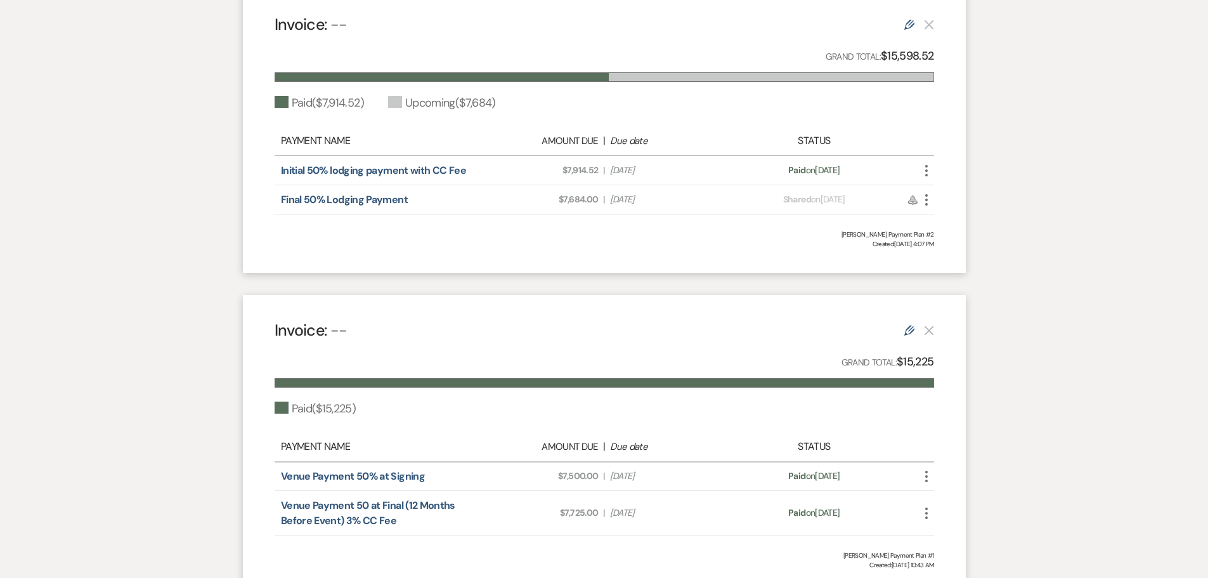
select select "8"
select select "3"
select select "8"
select select "5"
select select "8"
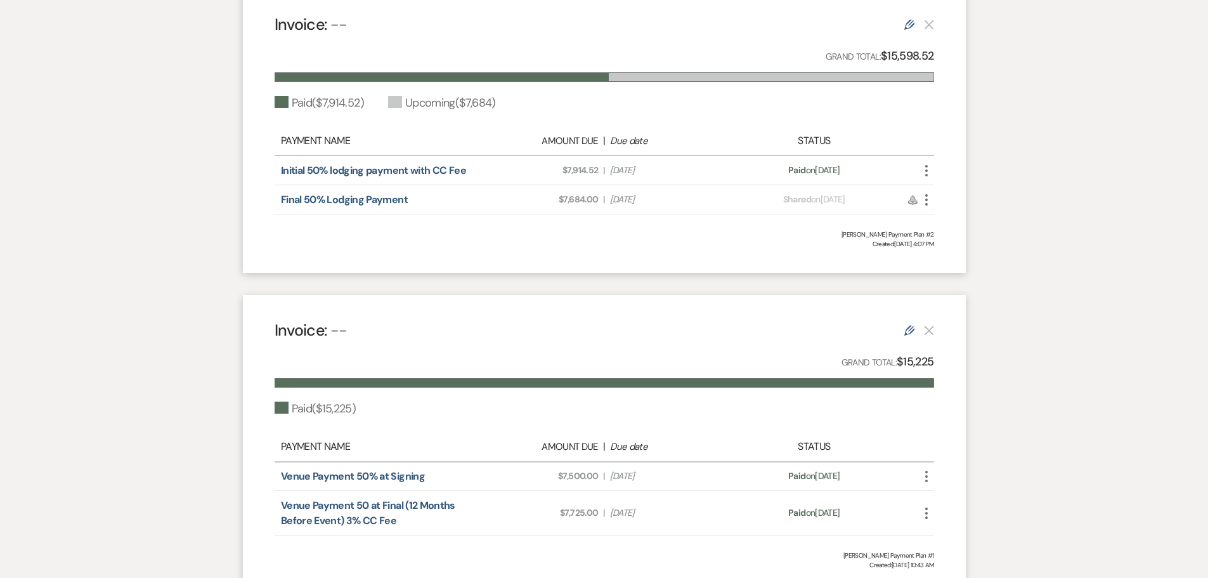
select select "5"
select select "8"
select select "5"
select select "8"
select select "5"
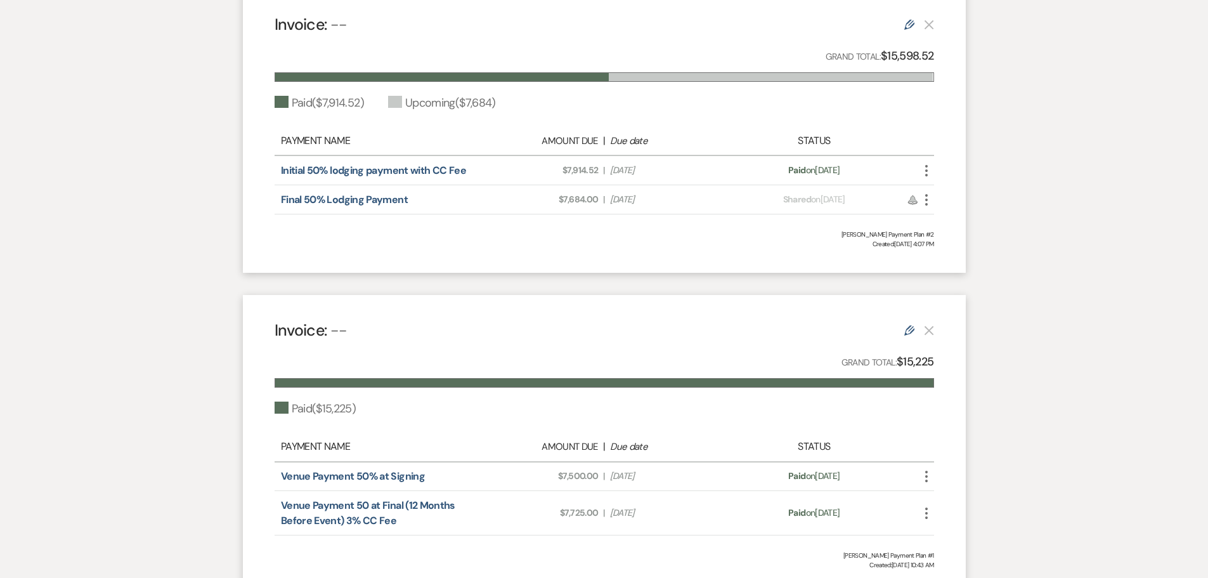
select select "8"
select select "5"
select select "8"
select select "5"
select select "8"
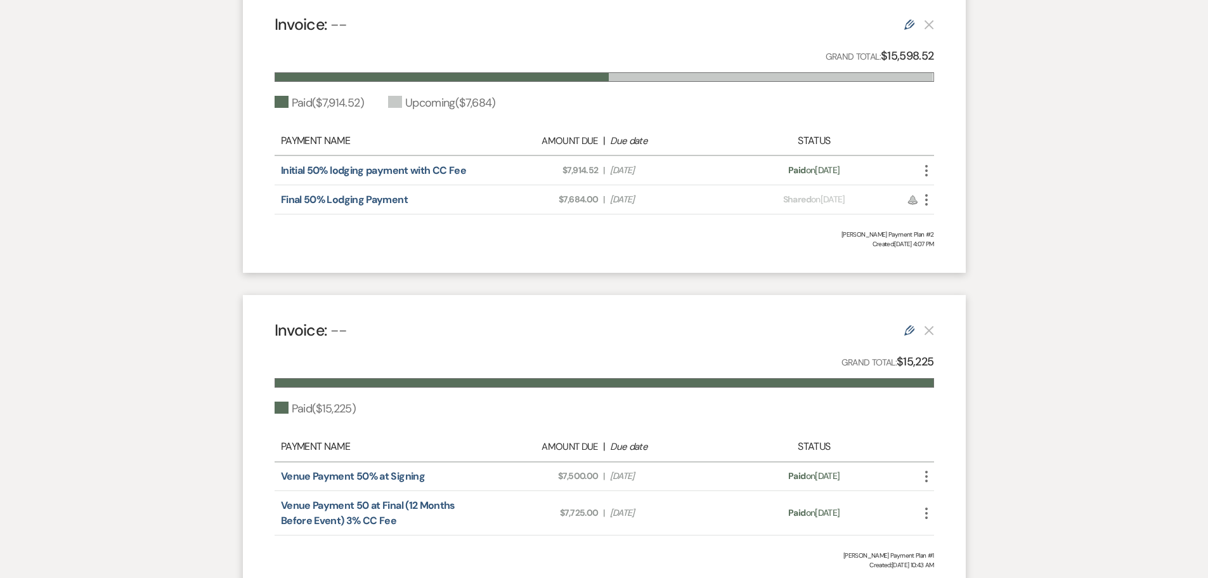
select select "5"
select select "8"
select select "5"
select select "8"
select select "6"
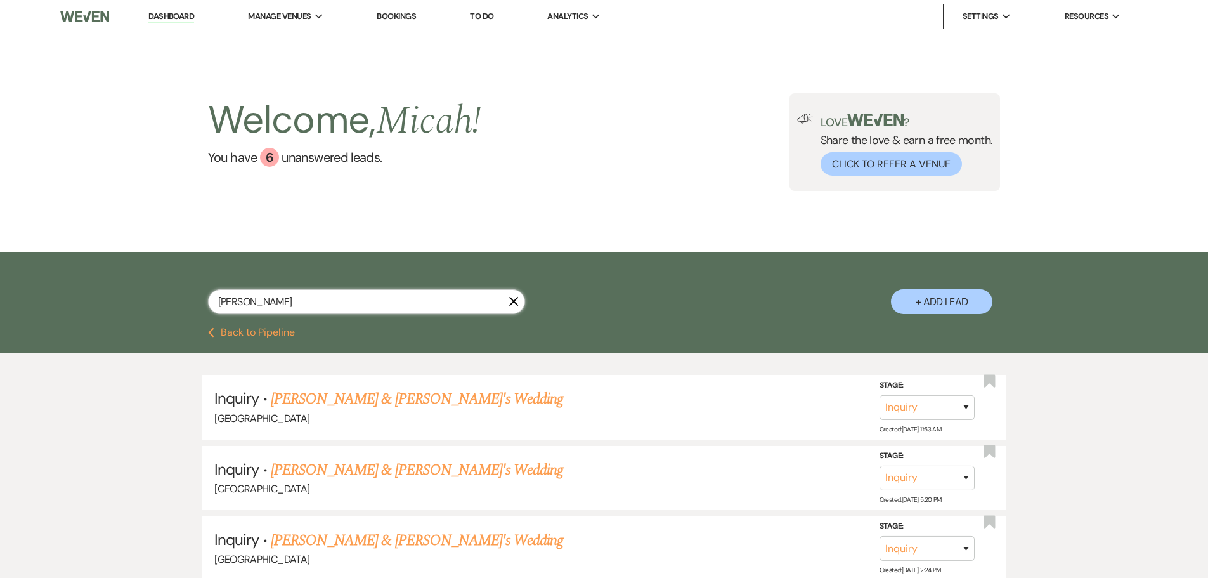
drag, startPoint x: 241, startPoint y: 297, endPoint x: 171, endPoint y: 284, distance: 71.6
click at [171, 284] on div "[PERSON_NAME] X + Add Lead" at bounding box center [604, 291] width 913 height 67
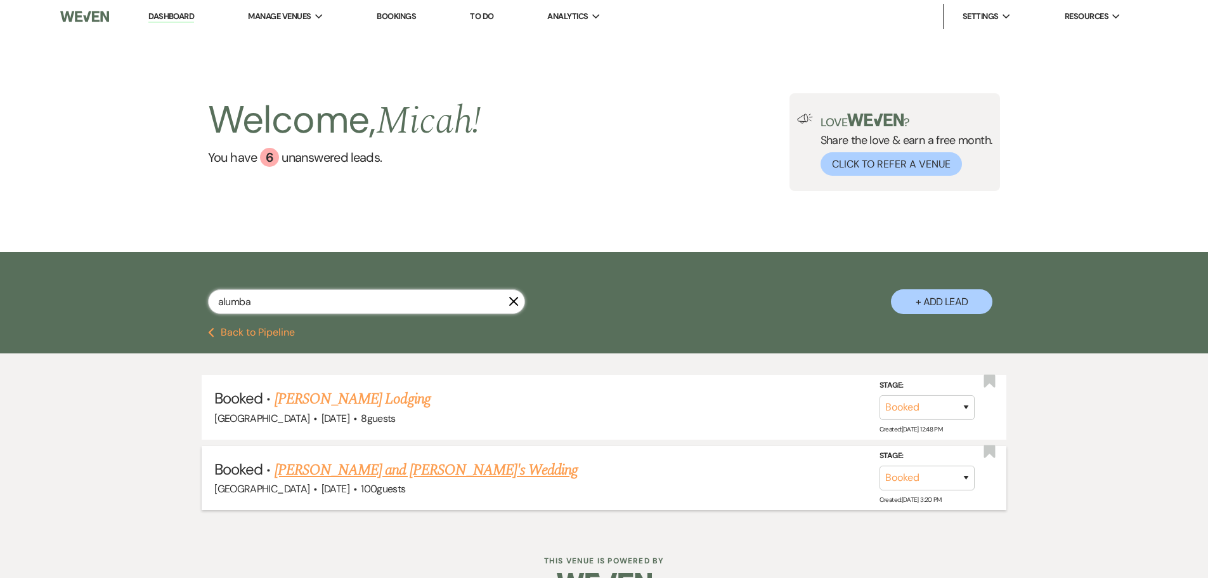
type input "alumba"
click at [321, 470] on link "[PERSON_NAME] and [PERSON_NAME]'s Wedding" at bounding box center [427, 469] width 304 height 23
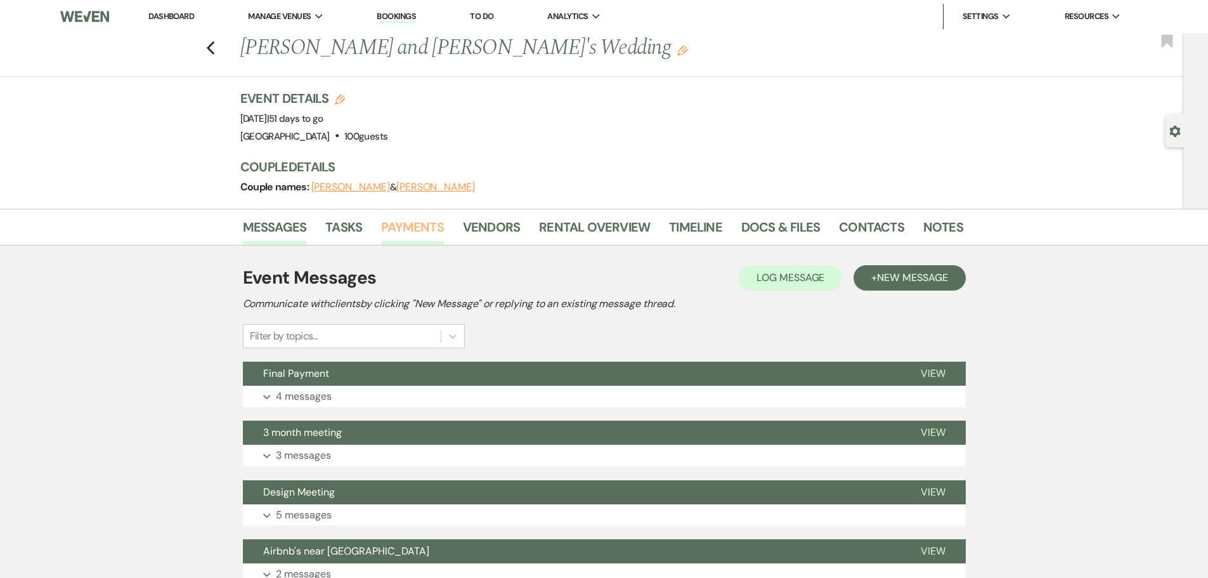
click at [414, 219] on link "Payments" at bounding box center [412, 231] width 63 height 28
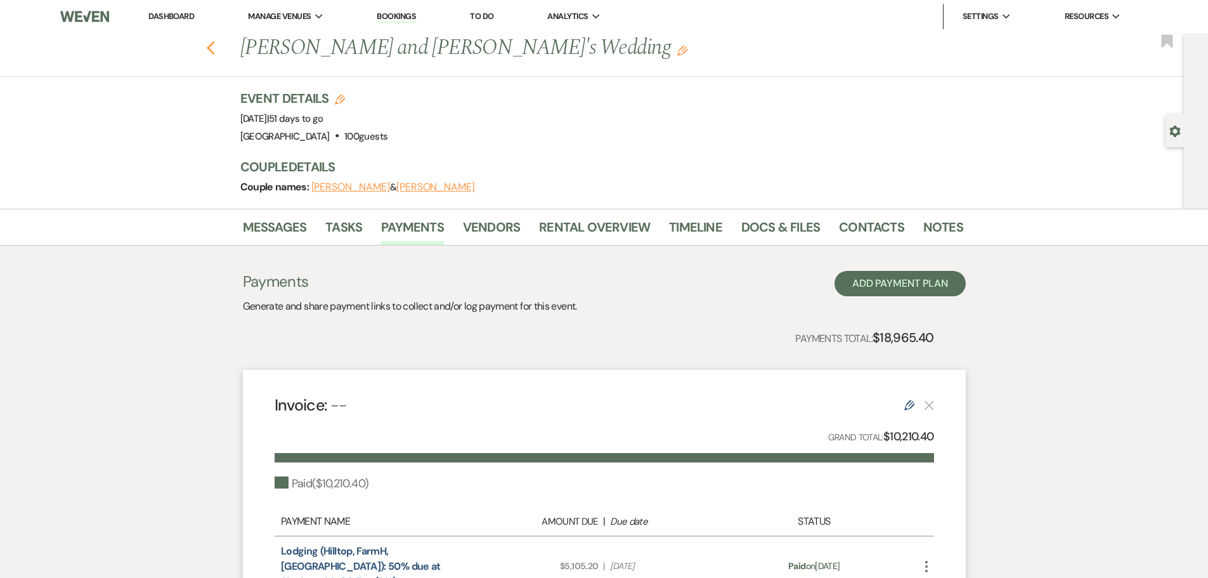
click at [216, 49] on icon "Previous" at bounding box center [211, 48] width 10 height 15
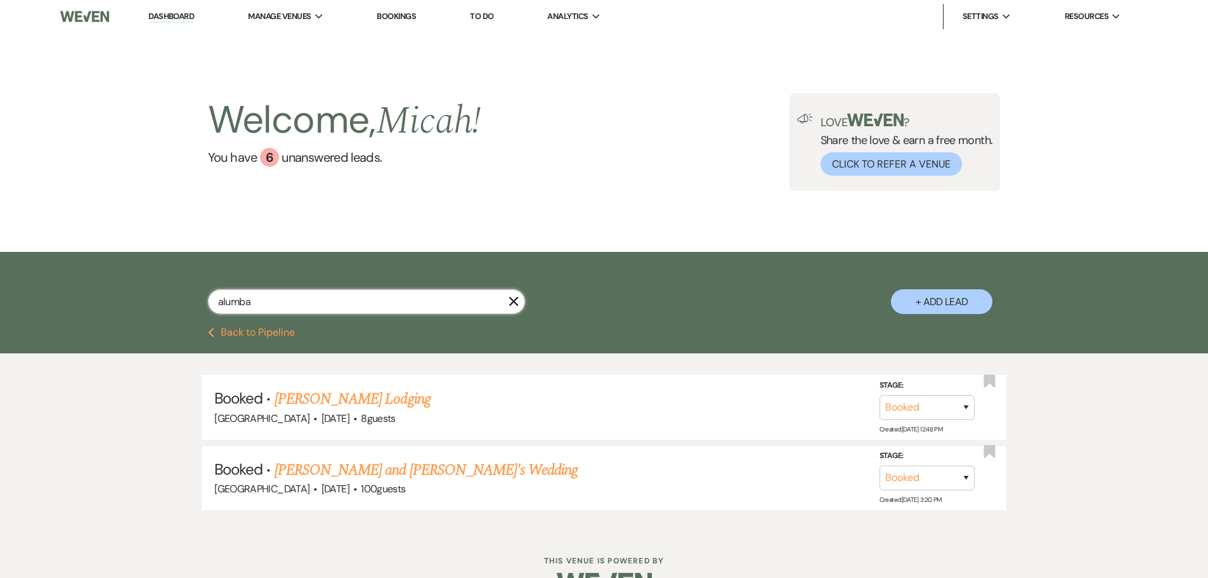
drag, startPoint x: 249, startPoint y: 309, endPoint x: 155, endPoint y: 320, distance: 95.2
click at [155, 320] on div "alumba X + Add Lead" at bounding box center [604, 291] width 913 height 67
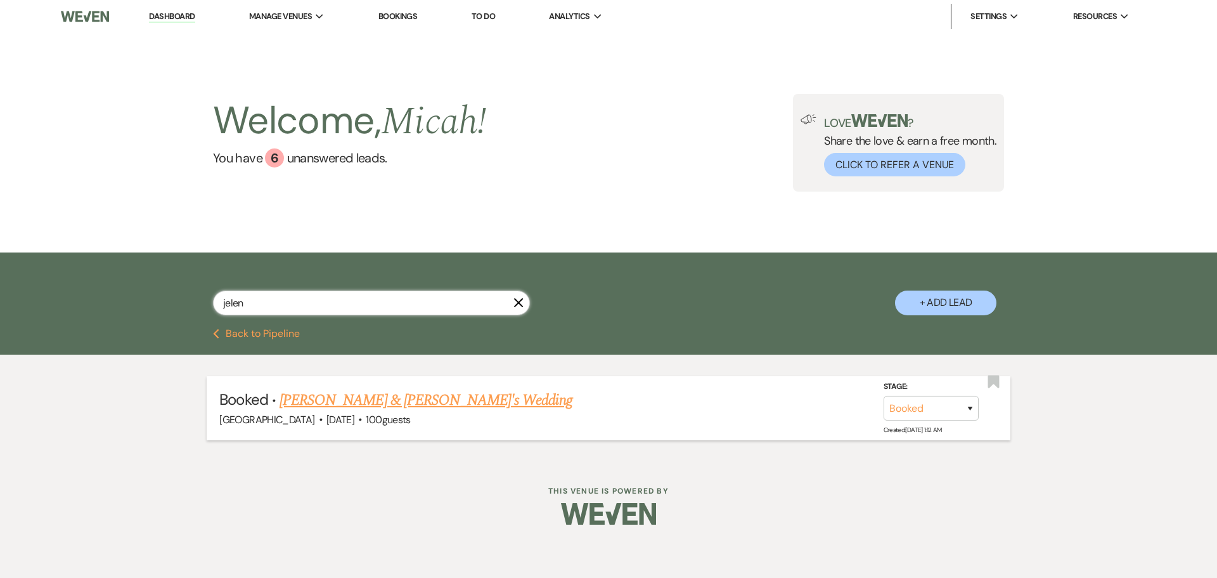
type input "jelen"
click at [398, 396] on link "[PERSON_NAME] & [PERSON_NAME]'s Wedding" at bounding box center [426, 400] width 293 height 23
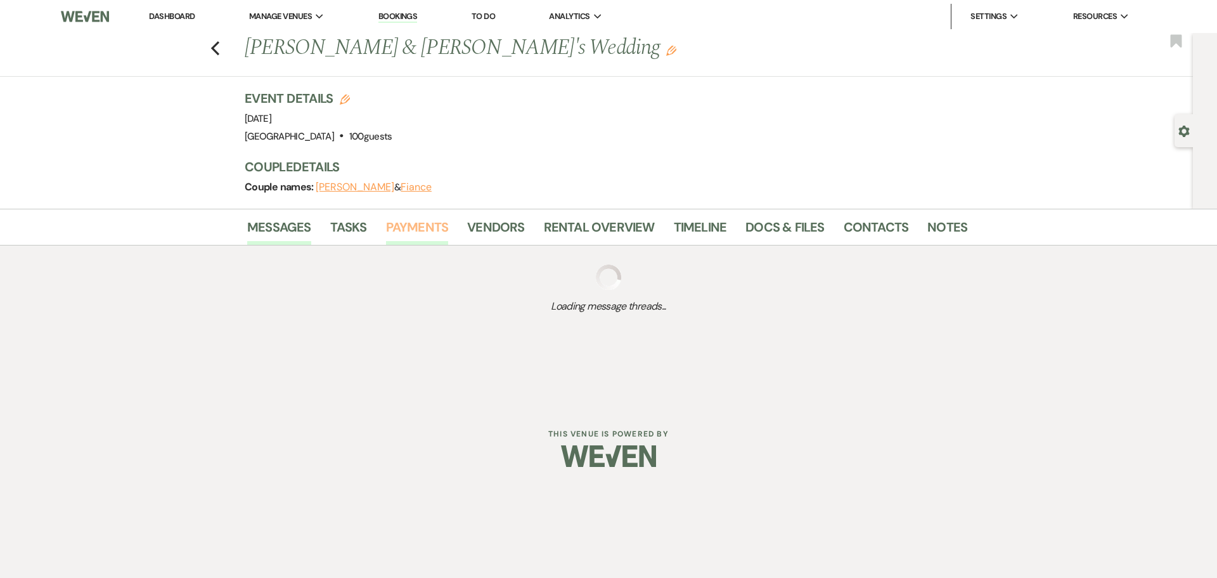
click at [413, 230] on link "Payments" at bounding box center [417, 231] width 63 height 28
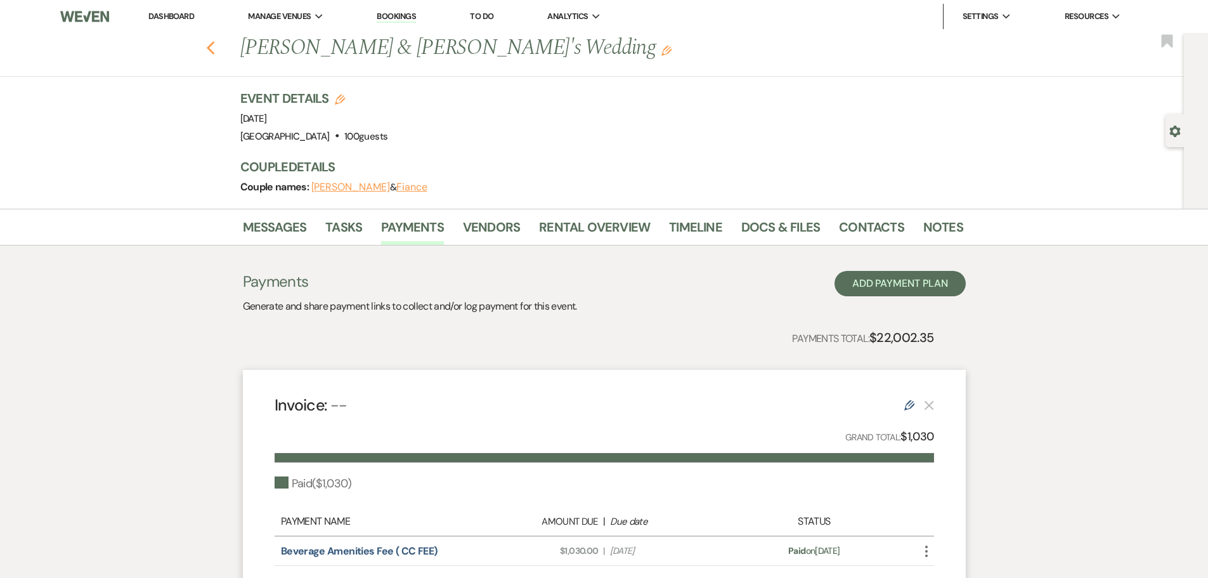
click at [212, 46] on icon "Previous" at bounding box center [211, 48] width 10 height 15
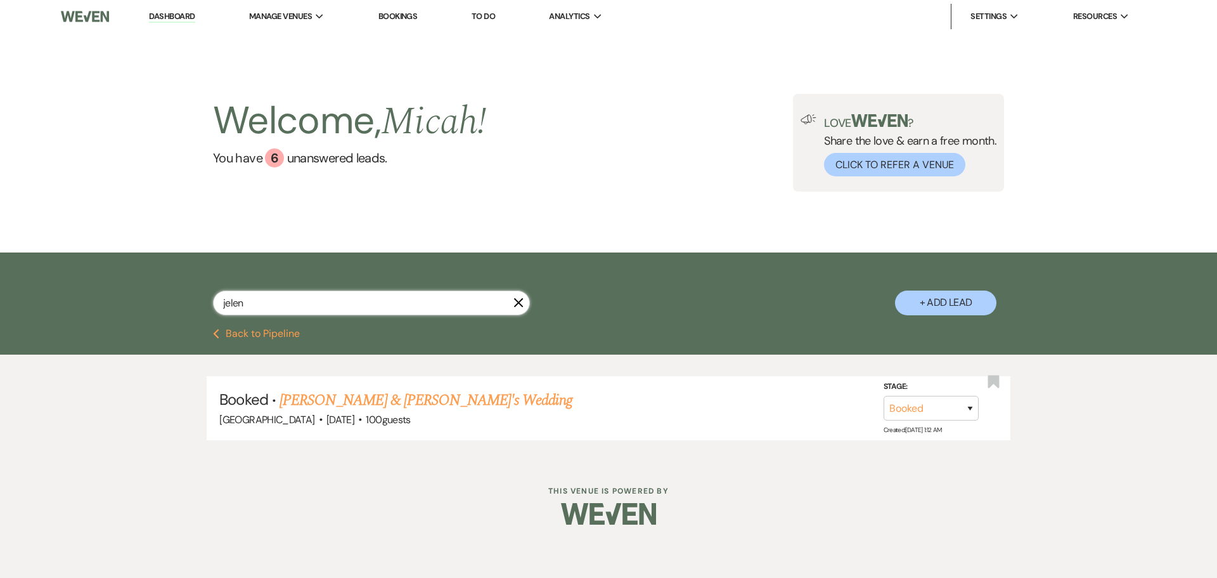
click at [254, 308] on input "jelen" at bounding box center [371, 302] width 317 height 25
drag, startPoint x: 205, startPoint y: 302, endPoint x: 157, endPoint y: 301, distance: 48.2
click at [157, 301] on div "jelen X + Add Lead" at bounding box center [608, 292] width 913 height 67
type input "[PERSON_NAME]"
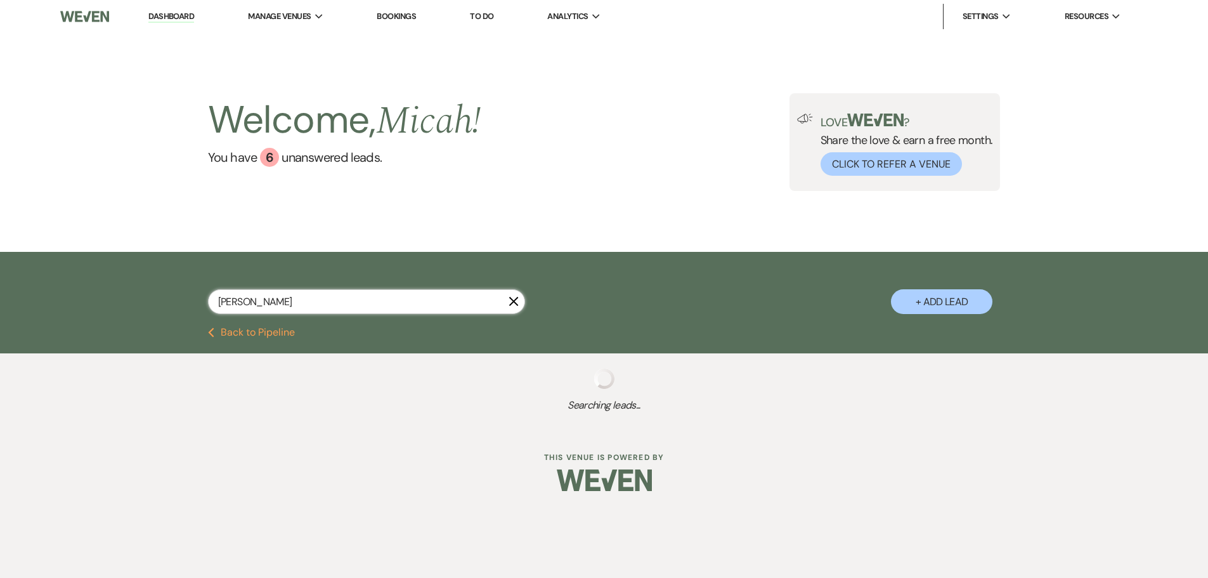
select select "8"
select select "5"
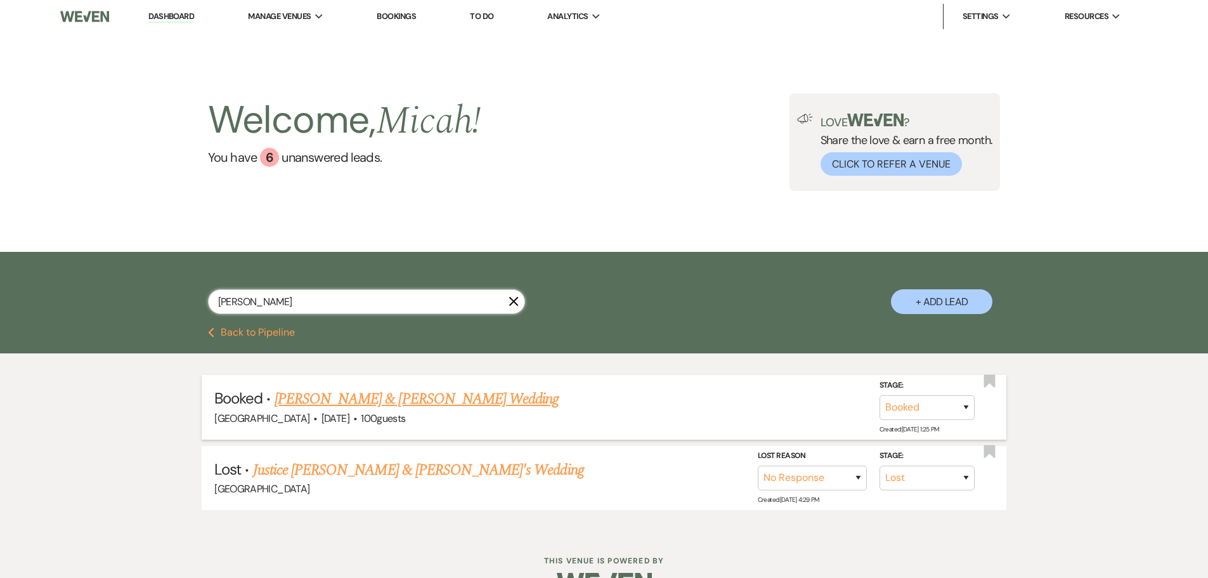
type input "[PERSON_NAME]"
click at [346, 405] on link "[PERSON_NAME] & [PERSON_NAME] Wedding" at bounding box center [417, 398] width 284 height 23
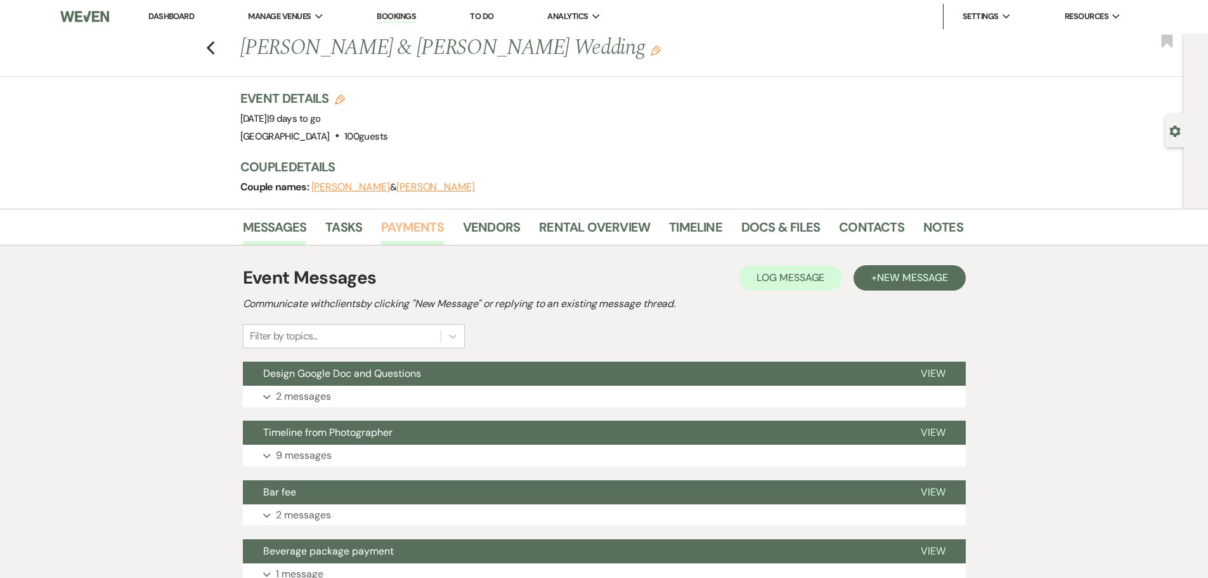
click at [421, 233] on link "Payments" at bounding box center [412, 231] width 63 height 28
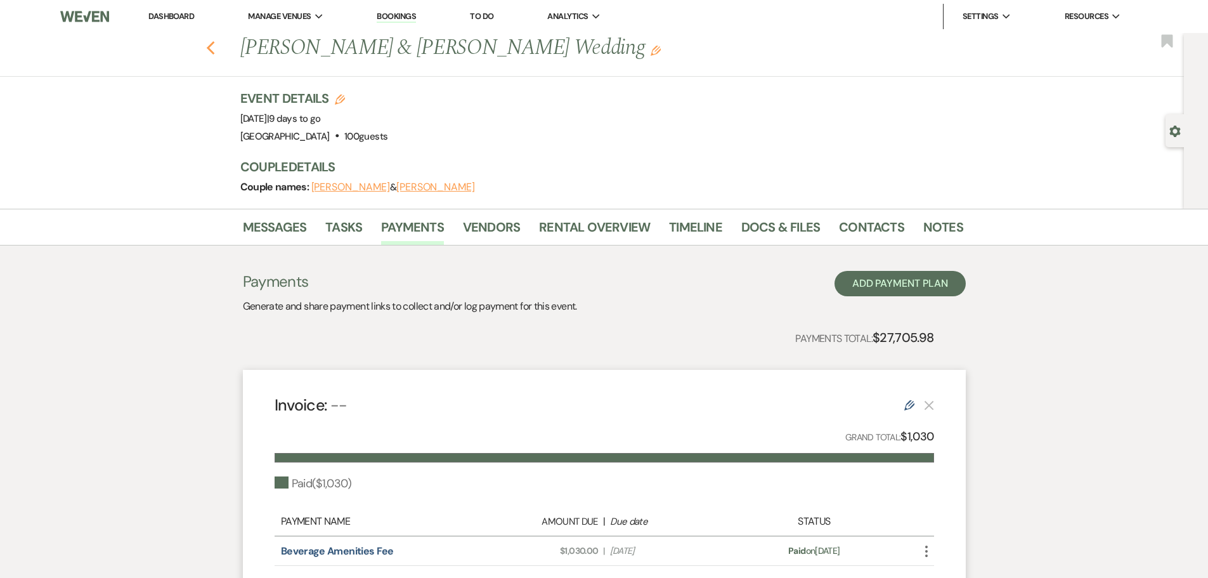
click at [216, 41] on icon "Previous" at bounding box center [211, 48] width 10 height 15
select select "8"
select select "5"
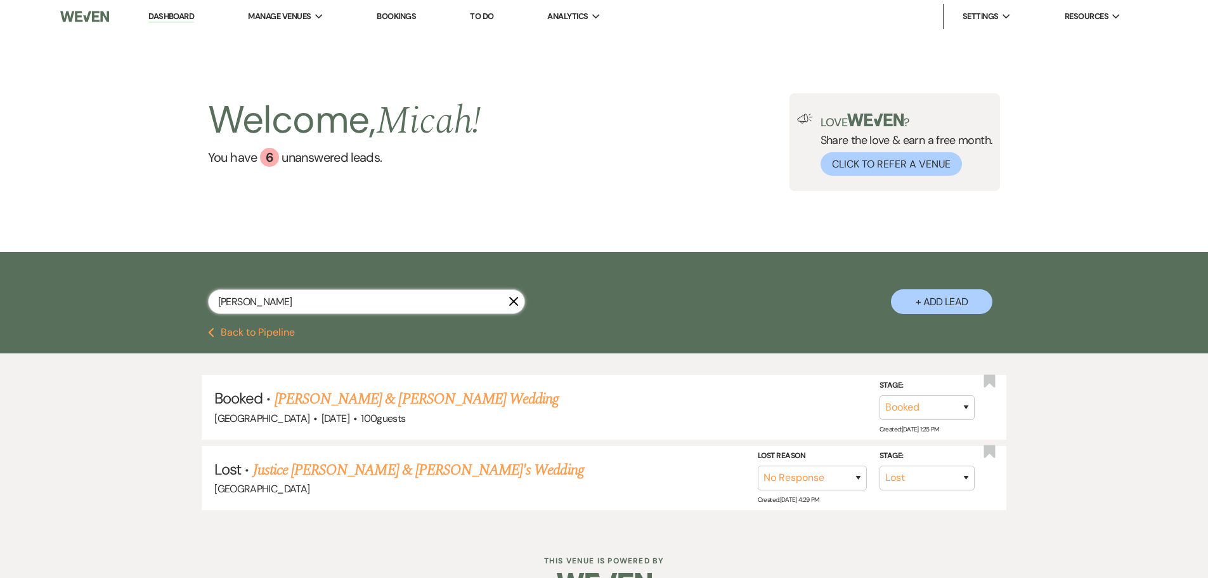
drag, startPoint x: 280, startPoint y: 304, endPoint x: 114, endPoint y: 311, distance: 166.3
click at [114, 311] on div "[PERSON_NAME] X + Add Lead" at bounding box center [604, 290] width 1208 height 76
type input "[PERSON_NAME]"
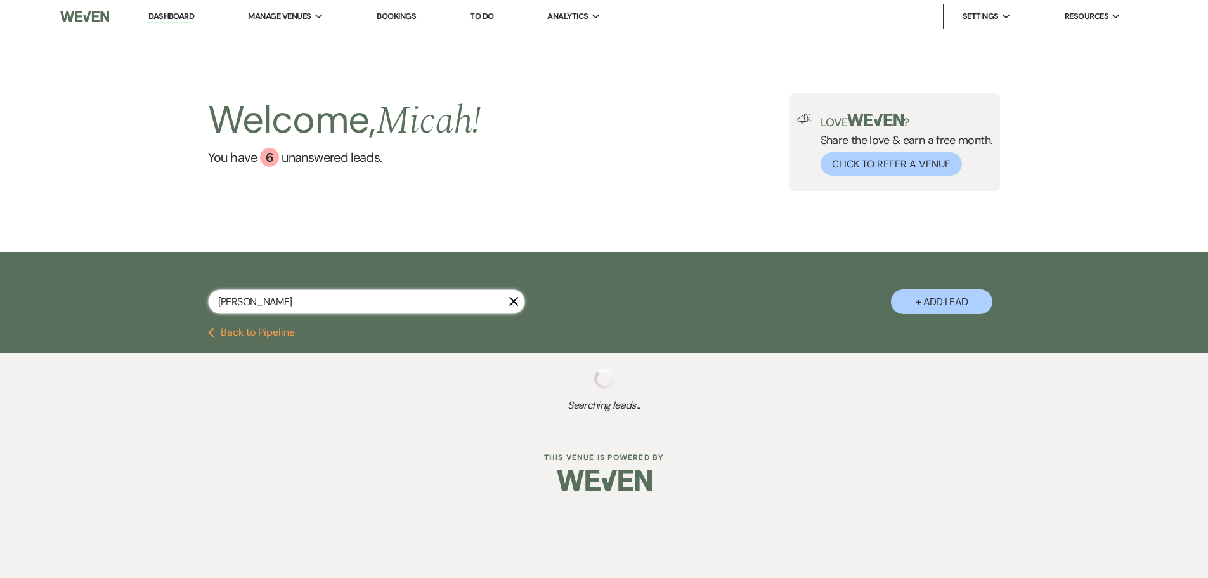
select select "8"
select select "4"
select select "8"
select select "5"
select select "8"
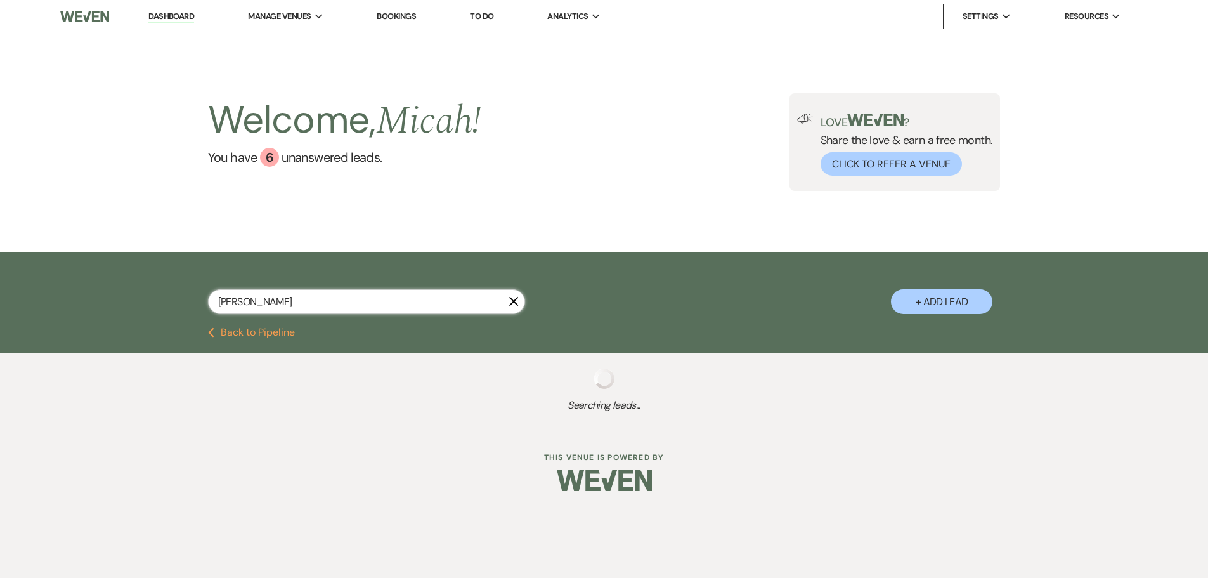
select select "5"
select select "8"
select select "5"
select select "8"
select select "5"
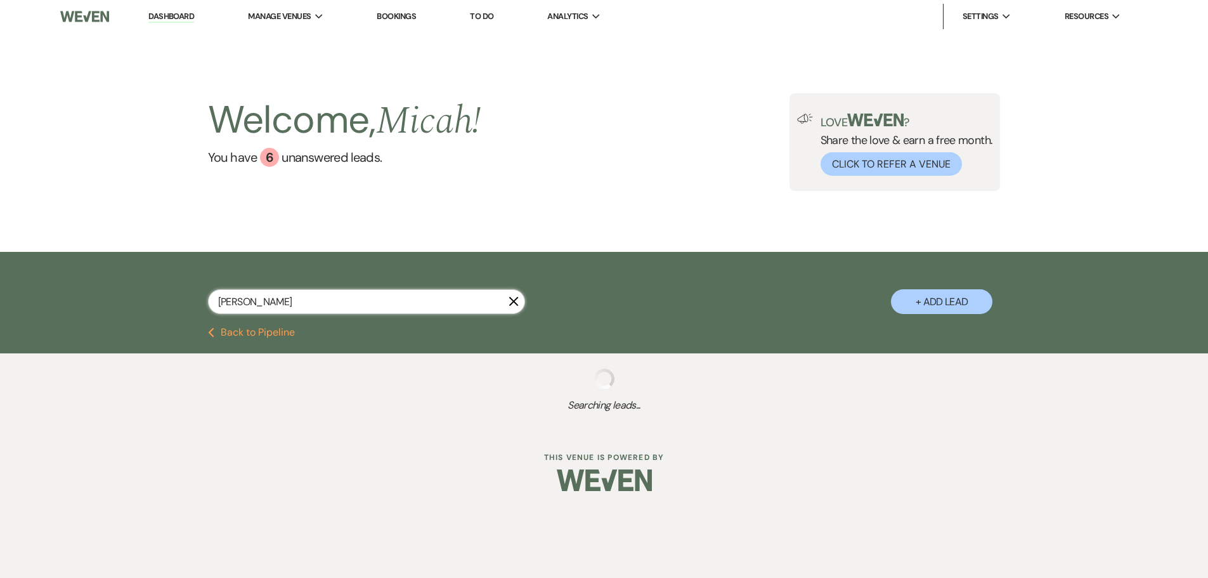
select select "8"
select select "5"
select select "8"
select select "5"
select select "8"
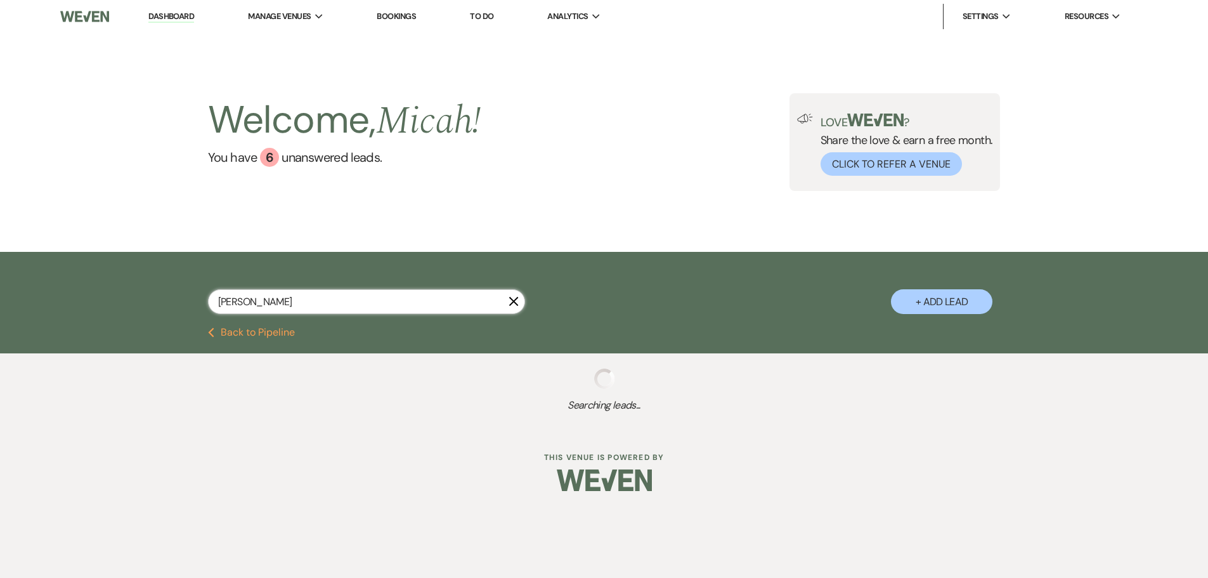
select select "5"
select select "8"
select select "5"
select select "8"
select select "5"
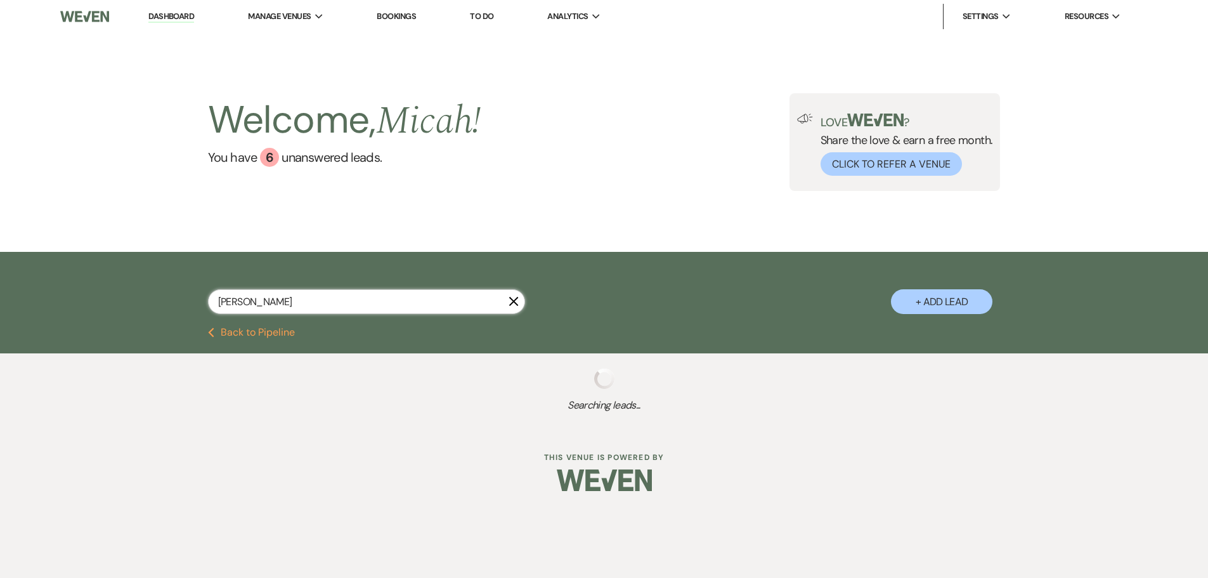
select select "8"
select select "5"
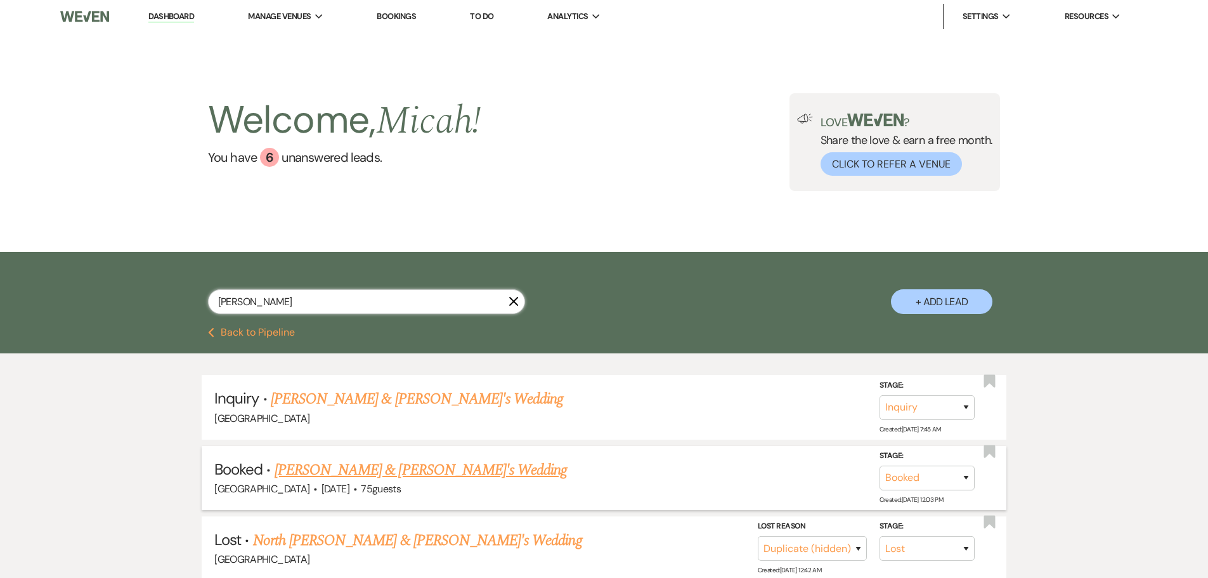
type input "[PERSON_NAME]"
click at [331, 470] on link "[PERSON_NAME] & [PERSON_NAME]'s Wedding" at bounding box center [421, 469] width 293 height 23
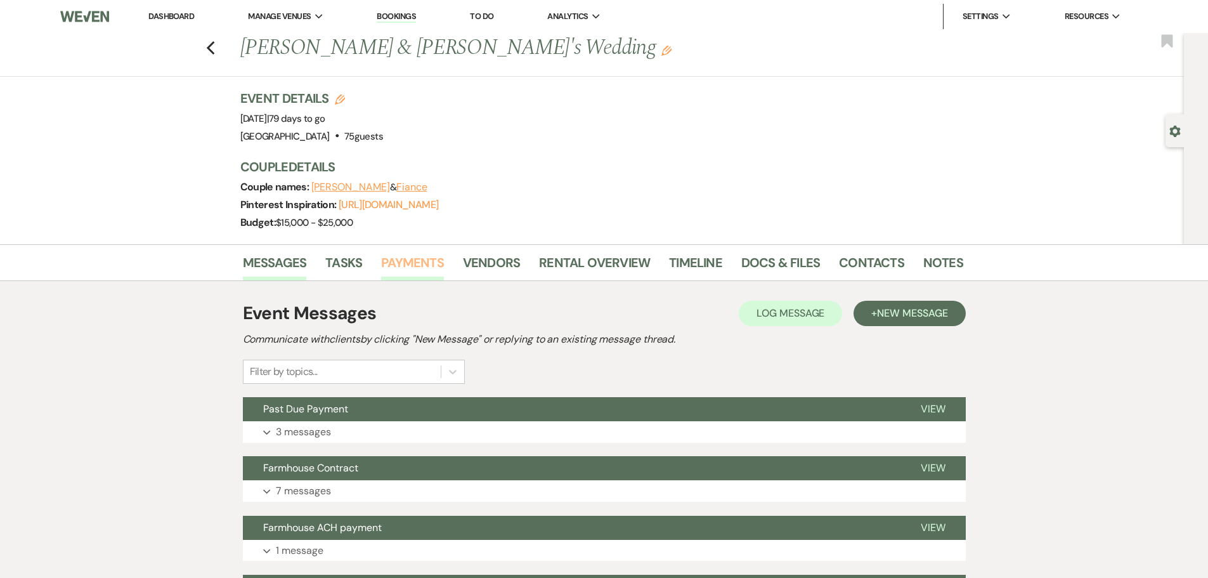
click at [415, 269] on link "Payments" at bounding box center [412, 266] width 63 height 28
